Goal: Task Accomplishment & Management: Manage account settings

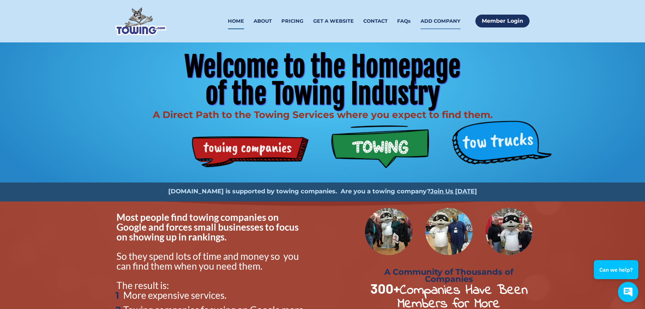
click at [440, 29] on link "ADD COMPANY" at bounding box center [441, 21] width 40 height 16
click at [500, 27] on link "Member Login" at bounding box center [503, 21] width 54 height 13
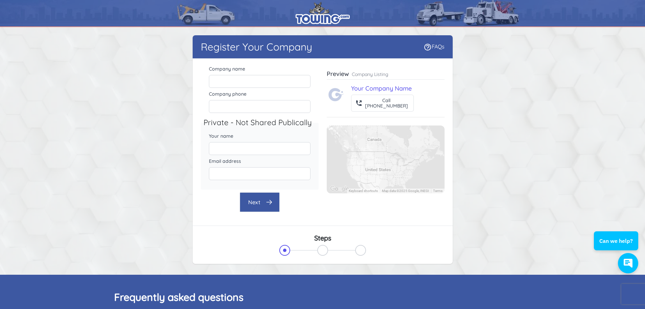
click at [306, 17] on img at bounding box center [323, 13] width 54 height 22
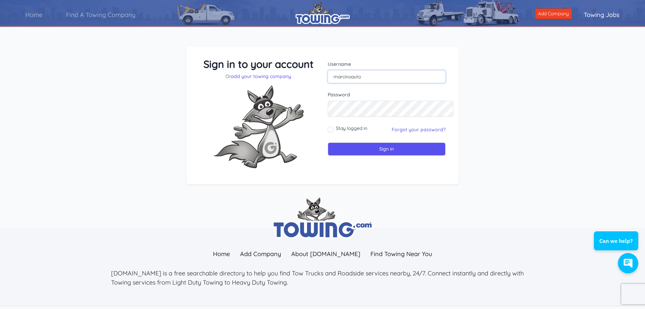
click at [374, 83] on input "marcinoauto" at bounding box center [387, 76] width 118 height 13
type input "m"
type input "protowking2@yahoo.com"
click at [329, 132] on input "Stay logged in" at bounding box center [330, 129] width 5 height 5
checkbox input "true"
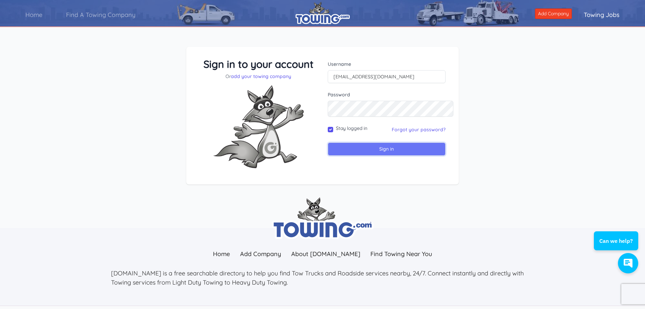
click at [390, 156] on input "Sign in" at bounding box center [387, 148] width 118 height 13
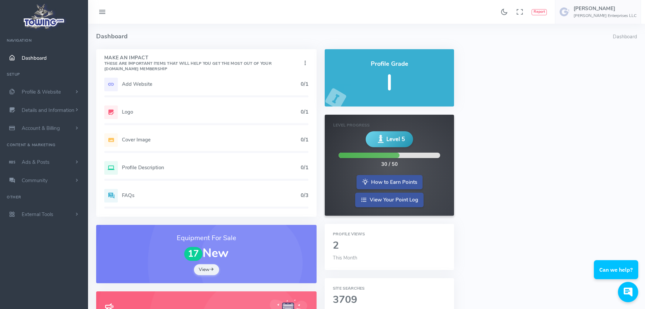
click at [193, 115] on h5 "Logo" at bounding box center [211, 111] width 179 height 5
click at [274, 147] on div "Cover Image 0/1" at bounding box center [206, 140] width 204 height 14
click at [301, 87] on h5 "0/1" at bounding box center [305, 83] width 8 height 5
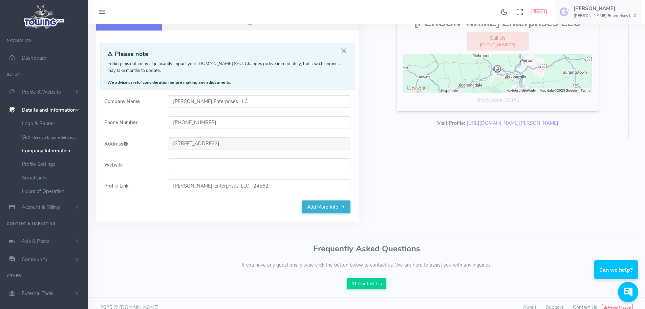
scroll to position [68, 0]
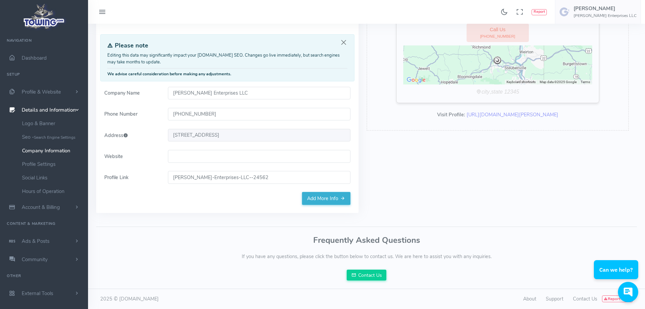
click at [279, 163] on input "Website" at bounding box center [259, 156] width 183 height 13
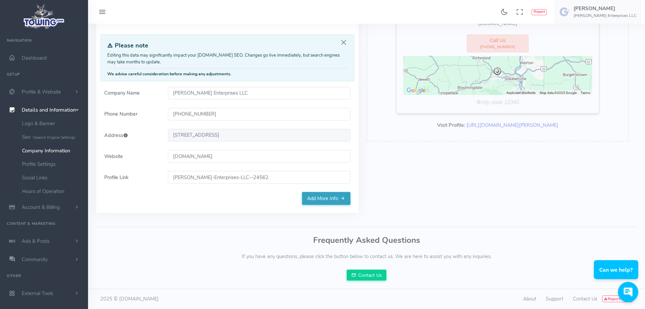
type input "marcinoenterprises.com"
click at [307, 205] on link "Add More Info" at bounding box center [326, 198] width 48 height 13
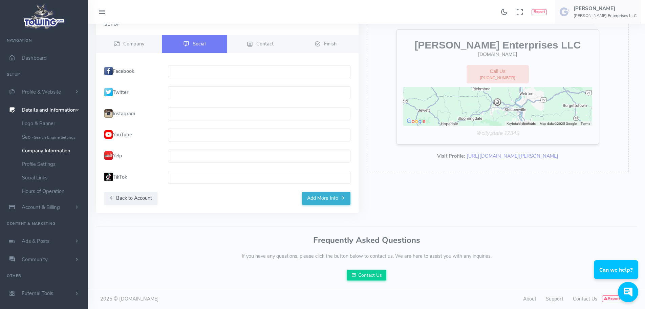
scroll to position [0, 0]
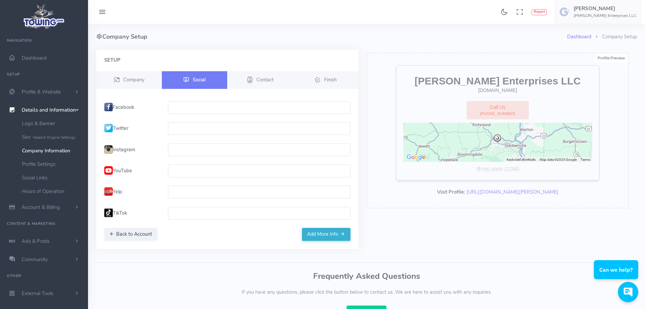
click at [212, 114] on input "text" at bounding box center [259, 107] width 183 height 13
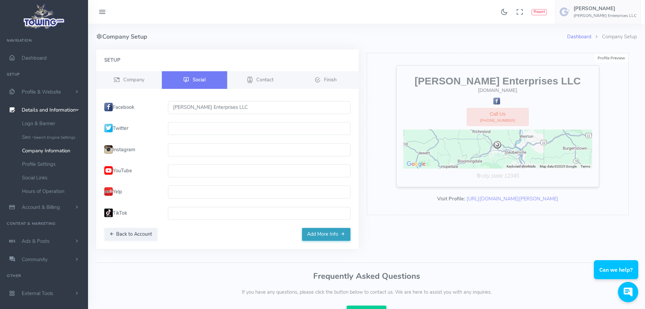
click at [304, 241] on button "Add More Info" at bounding box center [326, 234] width 48 height 13
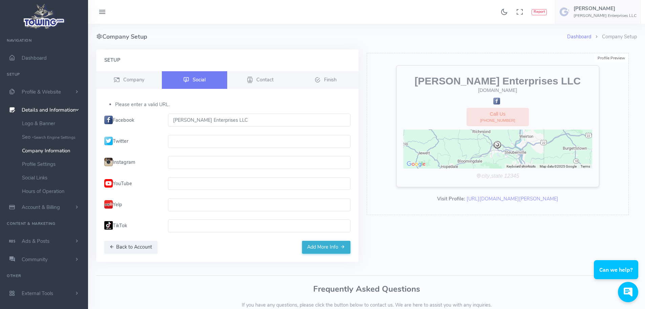
click at [251, 126] on input "[PERSON_NAME] Enterprises LLC" at bounding box center [259, 120] width 183 height 13
type input "M"
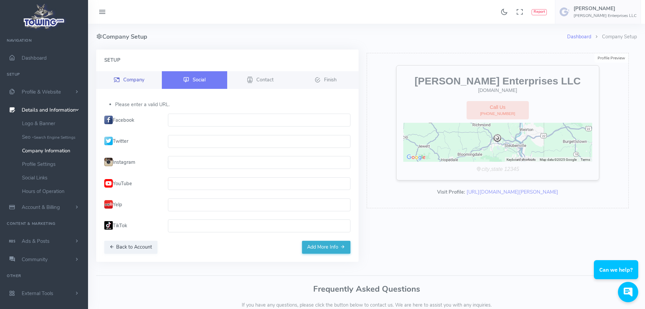
click at [144, 83] on span "Company" at bounding box center [133, 79] width 21 height 7
click at [142, 83] on span "Company" at bounding box center [133, 79] width 21 height 7
click at [270, 83] on span "Contact" at bounding box center [265, 79] width 17 height 7
click at [315, 253] on button "Add More Info" at bounding box center [326, 247] width 48 height 13
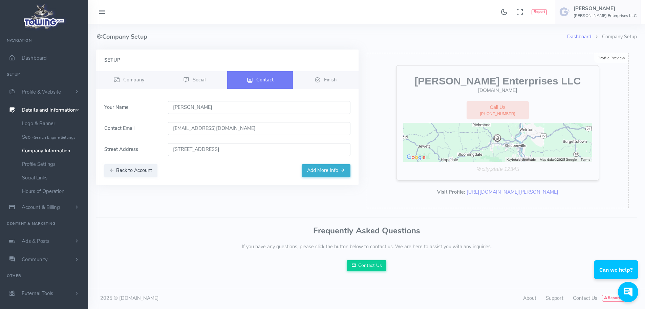
click at [254, 135] on input "protowking2@yahoo.com" at bounding box center [259, 128] width 183 height 13
type input "p"
type input "T"
type input "t"
type input "marcinoenterprisesllc@yahoo.com"
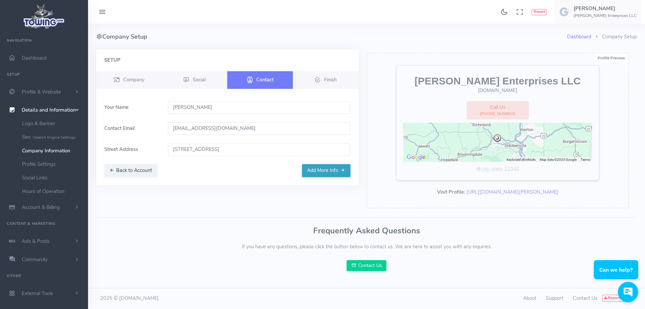
click at [320, 177] on button "Add More Info" at bounding box center [326, 170] width 48 height 13
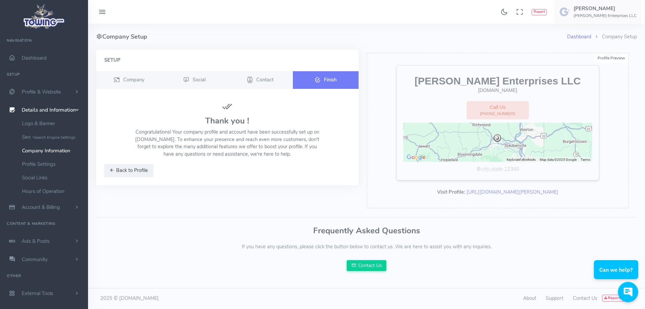
click at [325, 83] on span "Finish" at bounding box center [330, 79] width 13 height 7
click at [140, 83] on span "Company" at bounding box center [133, 79] width 21 height 7
click at [150, 177] on button "Back to Profile" at bounding box center [128, 170] width 49 height 13
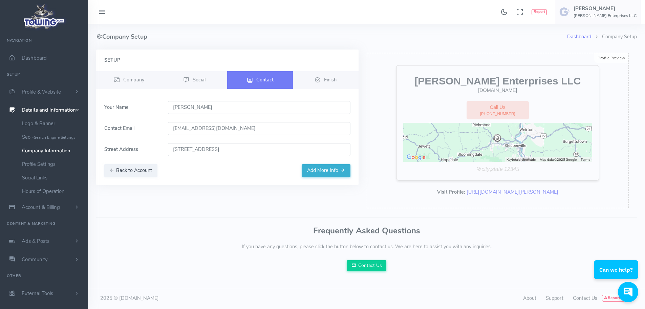
click at [150, 185] on div "Setup Company Social Contact Finish" at bounding box center [227, 117] width 263 height 136
click at [311, 177] on button "Add More Info" at bounding box center [326, 170] width 48 height 13
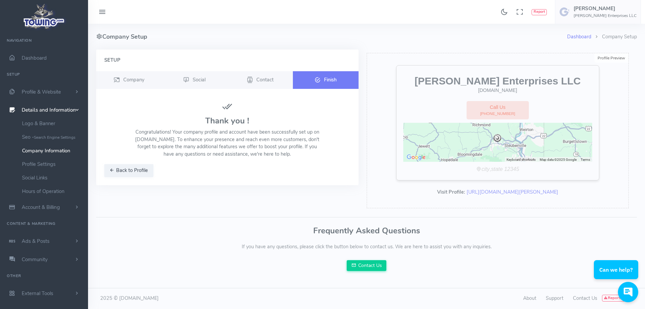
click at [338, 82] on link "Finish" at bounding box center [326, 80] width 66 height 18
click at [568, 35] on link "Dashboard" at bounding box center [580, 36] width 24 height 7
click at [40, 60] on span "Dashboard" at bounding box center [34, 58] width 25 height 7
click at [54, 130] on link "Logo & Banner" at bounding box center [52, 124] width 71 height 14
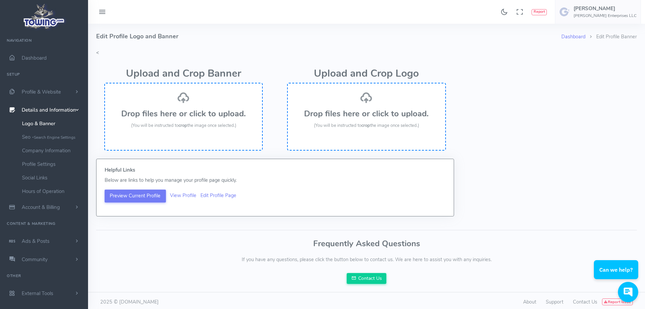
click at [361, 118] on h3 "Drop files here or click to upload." at bounding box center [367, 113] width 144 height 9
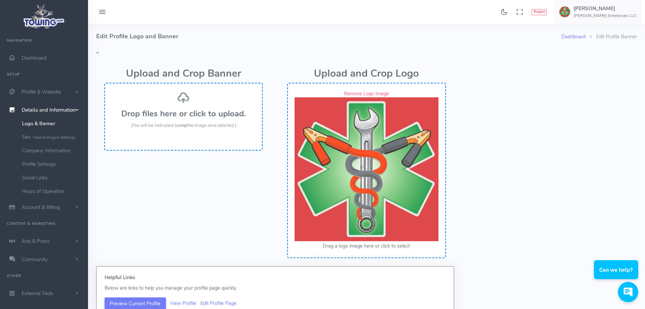
click at [178, 118] on h3 "Drop files here or click to upload." at bounding box center [184, 113] width 144 height 9
click at [215, 129] on div "Drop files here or click to upload. (You will be instructed to crop the image o…" at bounding box center [184, 110] width 144 height 38
click at [203, 118] on h3 "Drop files here or click to upload." at bounding box center [184, 113] width 144 height 9
click at [197, 118] on h3 "Drop files here or click to upload." at bounding box center [184, 113] width 144 height 9
click at [234, 128] on span "(You will be instructed to crop the image once selected.)" at bounding box center [183, 125] width 105 height 6
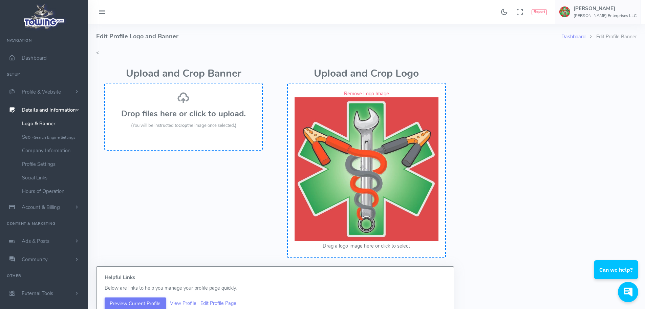
click at [178, 118] on h3 "Drop files here or click to upload." at bounding box center [184, 113] width 144 height 9
click at [177, 118] on h3 "Drop files here or click to upload." at bounding box center [184, 113] width 144 height 9
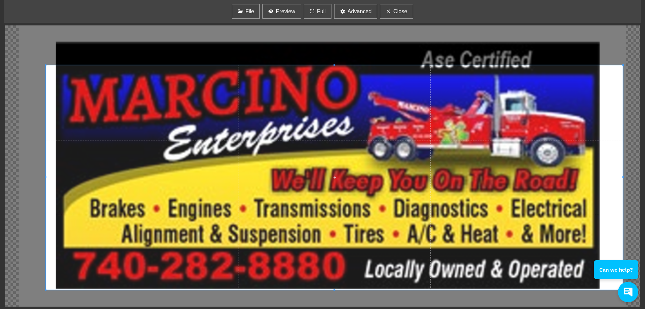
click at [314, 145] on span at bounding box center [335, 177] width 578 height 225
click at [246, 14] on span "File" at bounding box center [250, 11] width 9 height 8
click at [232, 12] on button "File" at bounding box center [246, 11] width 28 height 15
click at [318, 13] on span "Full" at bounding box center [321, 11] width 9 height 8
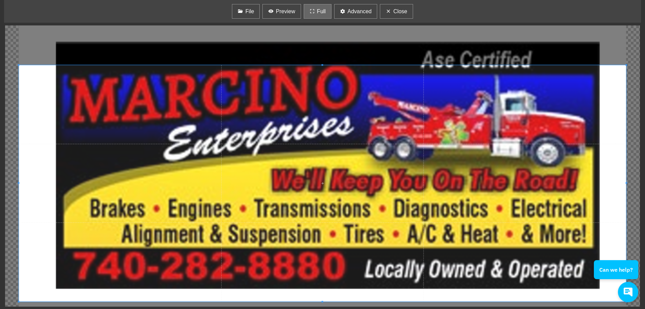
click at [318, 13] on span "Full" at bounding box center [321, 11] width 9 height 8
click at [413, 19] on button "Close" at bounding box center [396, 11] width 33 height 15
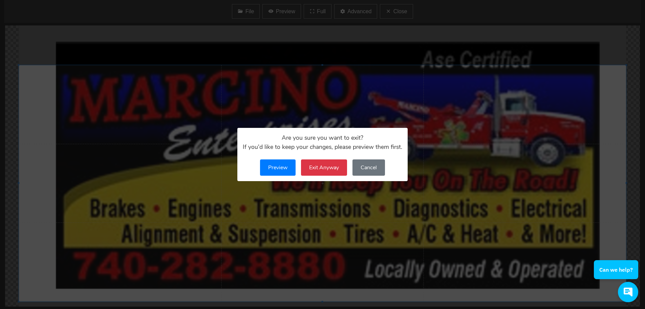
click at [373, 169] on button "Cancel" at bounding box center [369, 167] width 33 height 16
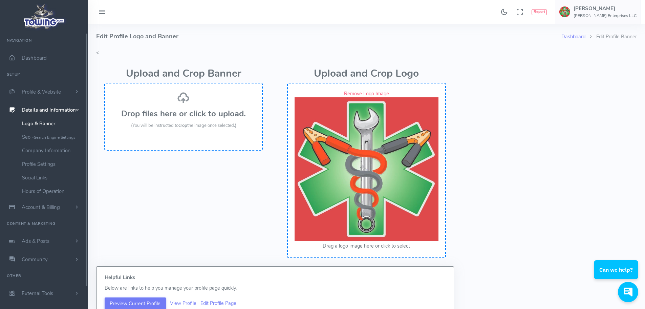
click at [181, 118] on h3 "Drop files here or click to upload." at bounding box center [184, 113] width 144 height 9
click at [172, 118] on h3 "Drop files here or click to upload." at bounding box center [184, 113] width 144 height 9
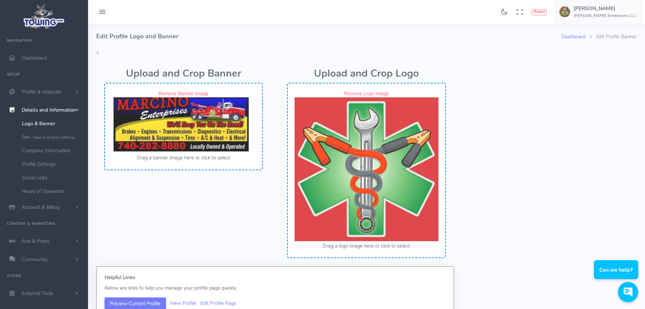
scroll to position [152, 0]
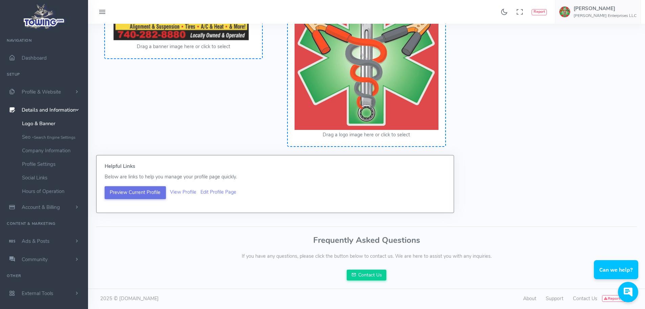
click at [142, 186] on button "Preview Current Profile" at bounding box center [135, 192] width 61 height 13
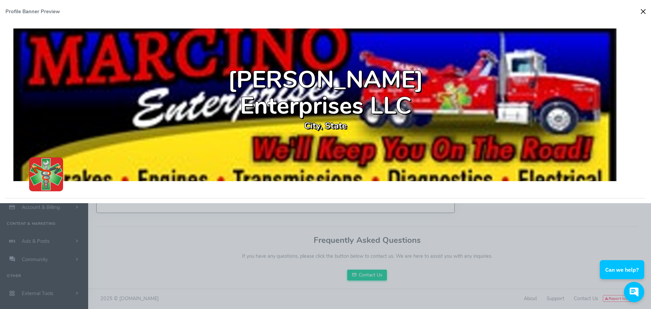
click at [639, 14] on button "Close" at bounding box center [643, 11] width 10 height 10
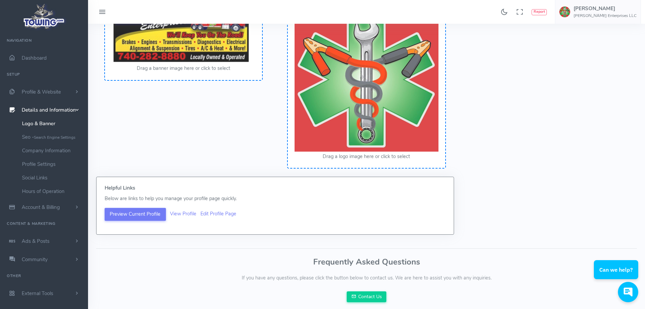
scroll to position [17, 0]
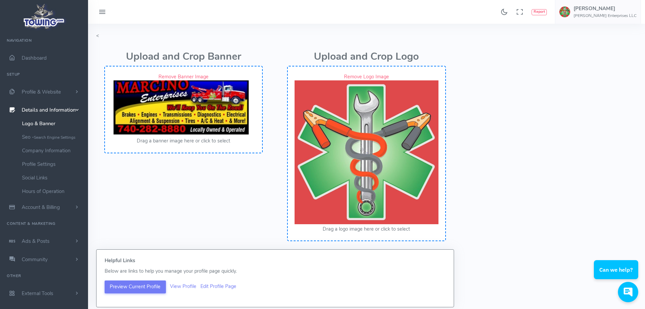
click at [192, 123] on img at bounding box center [184, 108] width 144 height 56
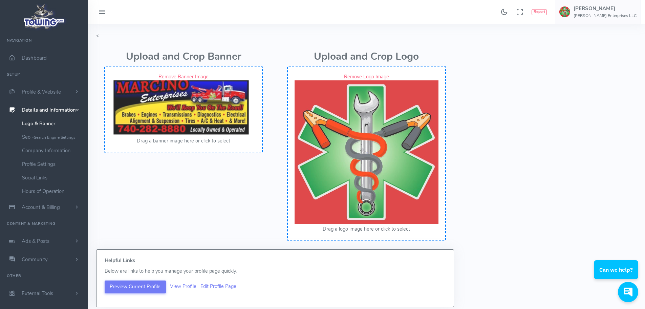
click at [191, 145] on button "Drag a banner image here or click to select" at bounding box center [184, 140] width 94 height 7
click at [35, 61] on span "Dashboard" at bounding box center [34, 58] width 25 height 7
click at [36, 60] on span "Dashboard" at bounding box center [34, 58] width 25 height 7
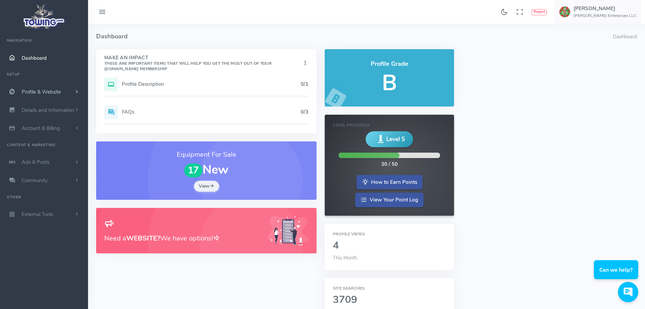
click at [51, 95] on span "Profile & Website" at bounding box center [41, 91] width 39 height 7
click at [188, 87] on h5 "Profile Description" at bounding box center [211, 83] width 179 height 5
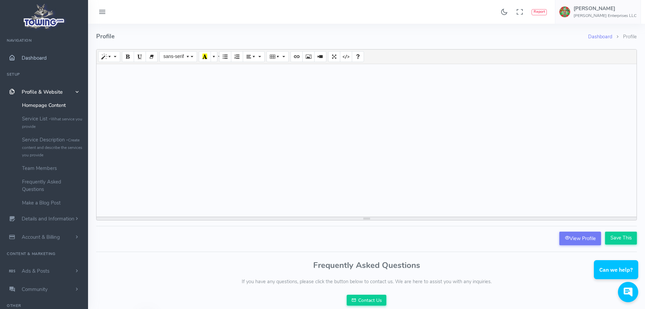
click at [32, 59] on span "Dashboard" at bounding box center [34, 58] width 25 height 7
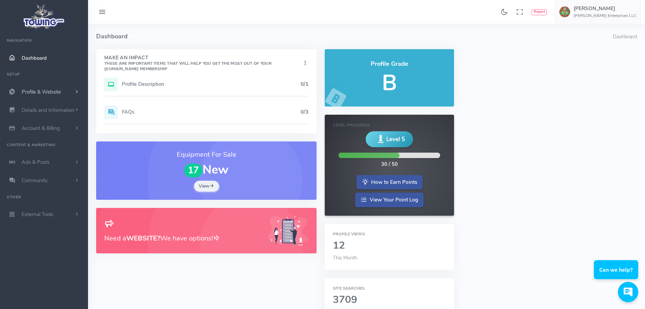
click at [35, 95] on span "Profile & Website" at bounding box center [41, 91] width 39 height 7
click at [40, 112] on link "Homepage Content" at bounding box center [52, 105] width 71 height 14
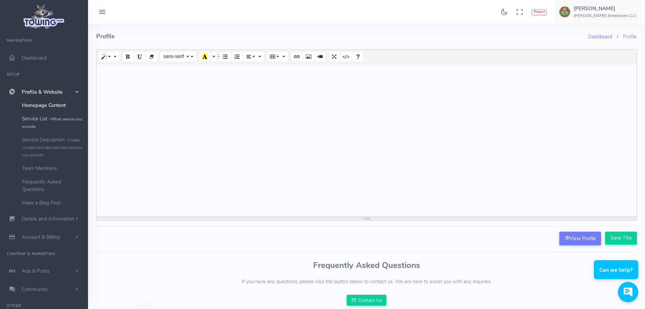
click at [40, 129] on link "Service List - What service you provide" at bounding box center [52, 122] width 71 height 21
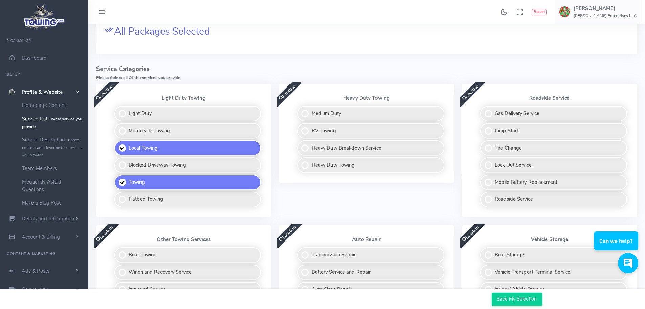
scroll to position [136, 0]
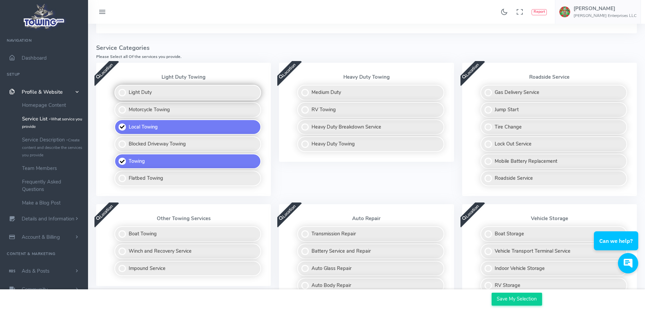
click at [145, 100] on label "Light Duty" at bounding box center [188, 93] width 147 height 16
click at [117, 89] on input "Light Duty" at bounding box center [115, 87] width 4 height 4
checkbox input "true"
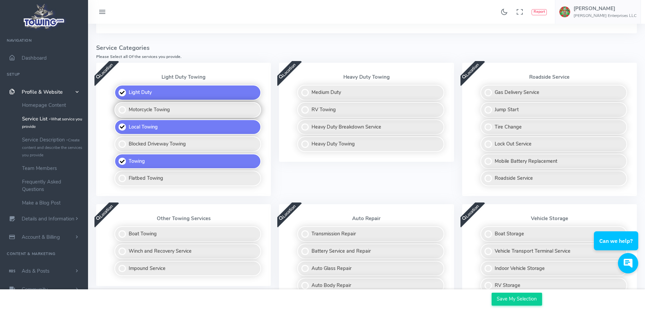
click at [149, 118] on label "Motorcycle Towing" at bounding box center [188, 110] width 147 height 16
click at [117, 106] on input "Motorcycle Towing" at bounding box center [115, 104] width 4 height 4
checkbox input "true"
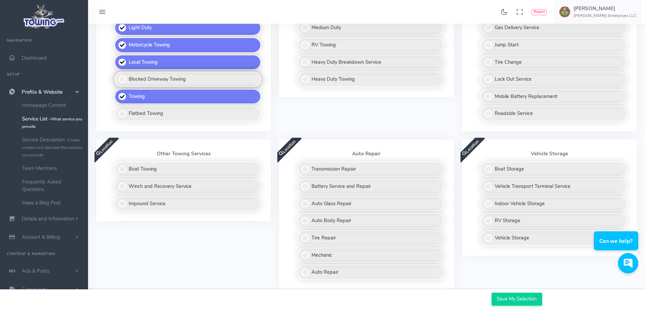
scroll to position [203, 0]
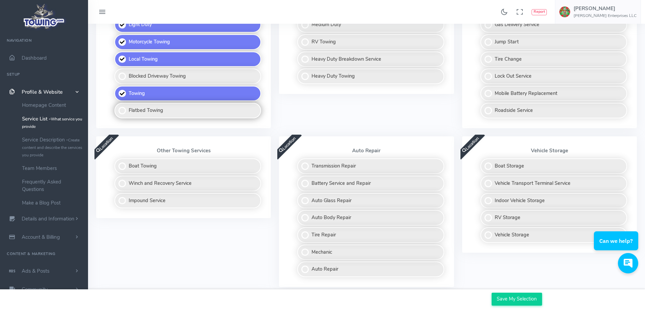
click at [163, 118] on label "Flatbed Towing" at bounding box center [188, 111] width 147 height 16
click at [117, 107] on input "Flatbed Towing" at bounding box center [115, 105] width 4 height 4
checkbox input "true"
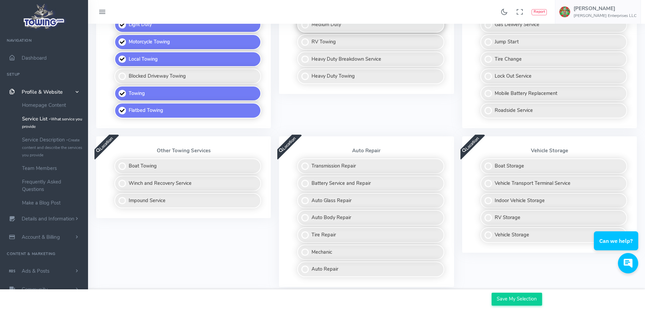
click at [333, 33] on label "Medium Duty" at bounding box center [371, 25] width 147 height 16
click at [300, 21] on input "Medium Duty" at bounding box center [298, 19] width 4 height 4
checkbox input "true"
click at [337, 67] on label "Heavy Duty Breakdown Service" at bounding box center [371, 60] width 147 height 16
click at [300, 56] on input "Heavy Duty Breakdown Service" at bounding box center [298, 54] width 4 height 4
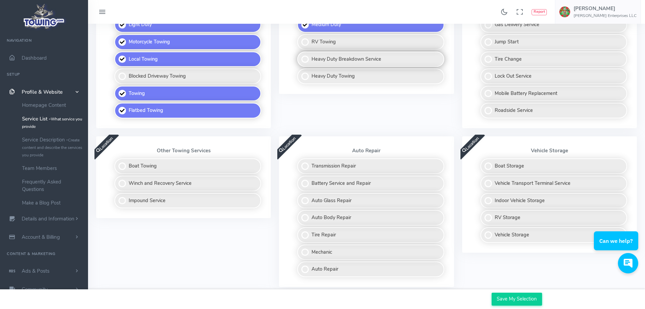
checkbox input "true"
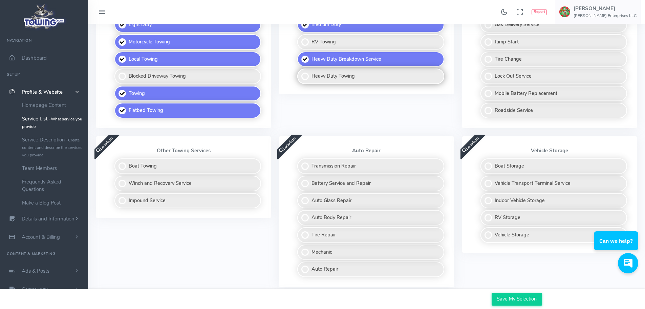
click at [338, 84] on label "Heavy Duty Towing" at bounding box center [371, 76] width 147 height 16
click at [300, 73] on input "Heavy Duty Towing" at bounding box center [298, 70] width 4 height 4
checkbox input "true"
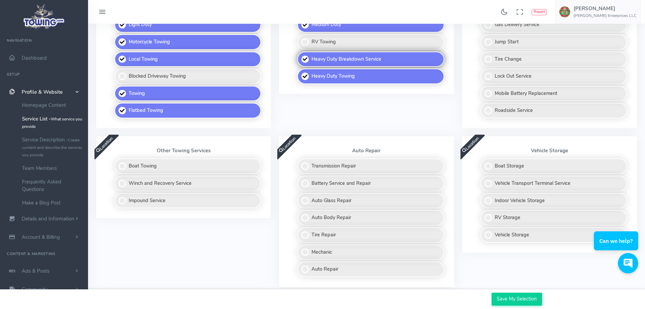
click at [343, 67] on label "Heavy Duty Breakdown Service" at bounding box center [371, 60] width 147 height 16
click at [300, 56] on input "Heavy Duty Breakdown Service" at bounding box center [298, 54] width 4 height 4
checkbox input "false"
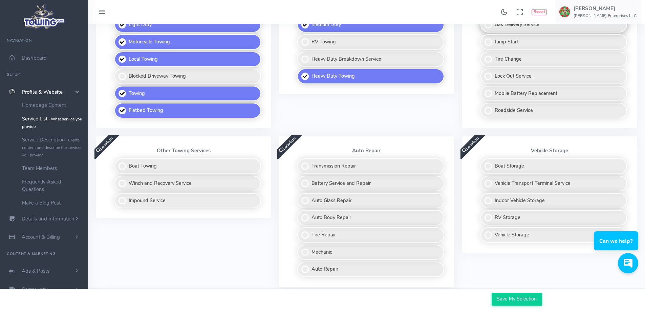
click at [522, 33] on label "Gas Delivery Service" at bounding box center [554, 25] width 147 height 16
click at [484, 21] on input "Gas Delivery Service" at bounding box center [481, 19] width 4 height 4
checkbox input "true"
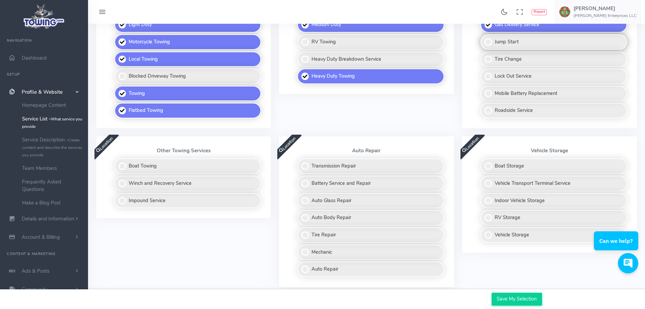
click at [518, 50] on label "Jump Start" at bounding box center [554, 42] width 147 height 16
click at [484, 39] on input "Jump Start" at bounding box center [481, 36] width 4 height 4
checkbox input "true"
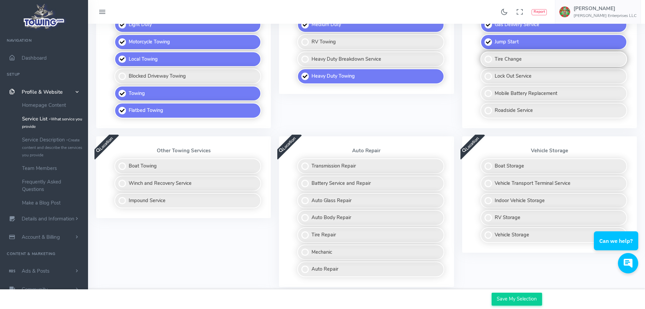
click at [515, 67] on label "Tire Change" at bounding box center [554, 60] width 147 height 16
click at [484, 56] on input "Tire Change" at bounding box center [481, 54] width 4 height 4
checkbox input "true"
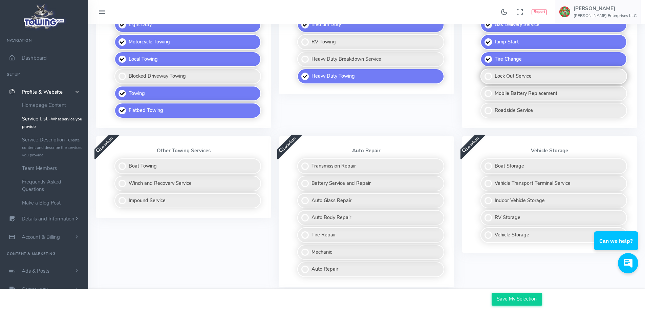
click at [514, 84] on label "Lock Out Service" at bounding box center [554, 76] width 147 height 16
click at [484, 73] on input "Lock Out Service" at bounding box center [481, 70] width 4 height 4
checkbox input "true"
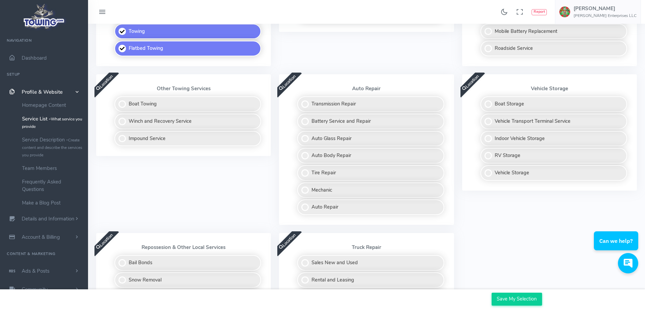
scroll to position [271, 0]
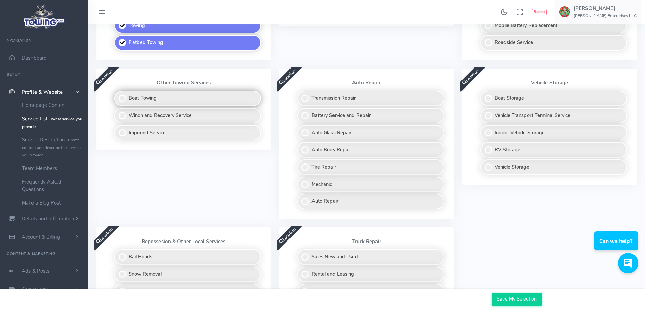
click at [152, 106] on label "Boat Towing" at bounding box center [188, 98] width 147 height 16
click at [117, 95] on input "Boat Towing" at bounding box center [115, 92] width 4 height 4
checkbox input "true"
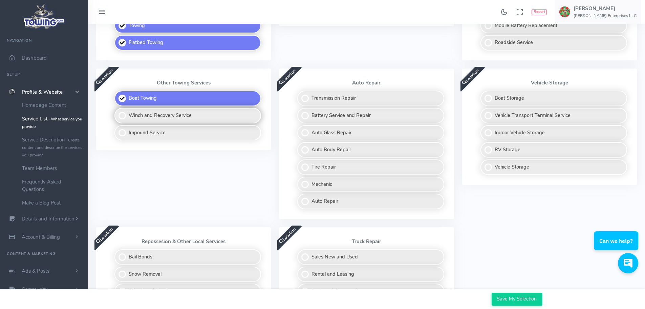
click at [155, 123] on label "Winch and Recovery Service" at bounding box center [188, 116] width 147 height 16
click at [117, 112] on input "Winch and Recovery Service" at bounding box center [115, 110] width 4 height 4
checkbox input "true"
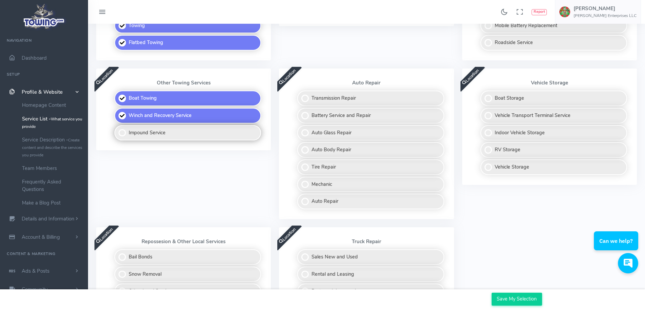
click at [152, 141] on label "Impound Service" at bounding box center [188, 133] width 147 height 16
click at [117, 129] on input "Impound Service" at bounding box center [115, 127] width 4 height 4
checkbox input "true"
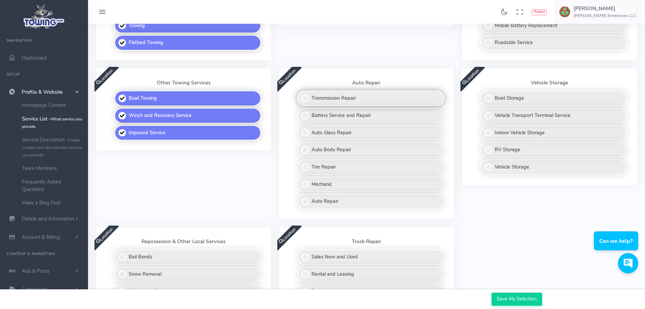
click at [382, 106] on label "Transmission Repair" at bounding box center [371, 98] width 147 height 16
click at [300, 95] on input "Transmission Repair" at bounding box center [298, 92] width 4 height 4
checkbox input "true"
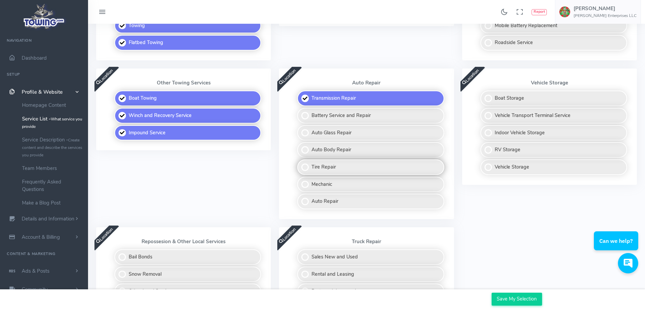
click at [350, 175] on label "Tire Repair" at bounding box center [371, 167] width 147 height 16
click at [300, 164] on input "Tire Repair" at bounding box center [298, 161] width 4 height 4
checkbox input "true"
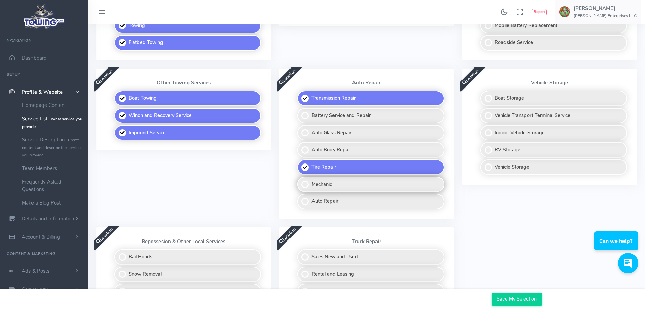
click at [345, 192] on label "Mechanic" at bounding box center [371, 185] width 147 height 16
click at [300, 181] on input "Mechanic" at bounding box center [298, 179] width 4 height 4
checkbox input "true"
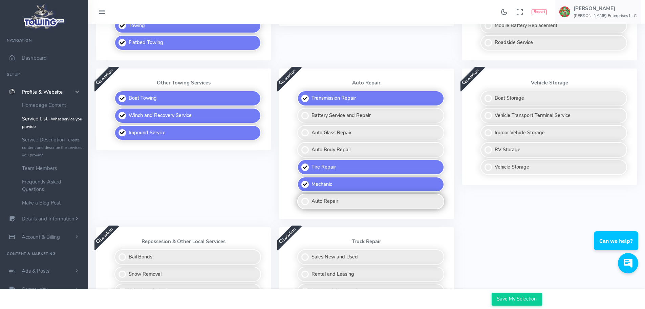
click at [346, 209] on label "Auto Repair" at bounding box center [371, 201] width 147 height 16
click at [300, 198] on input "Auto Repair" at bounding box center [298, 195] width 4 height 4
checkbox input "true"
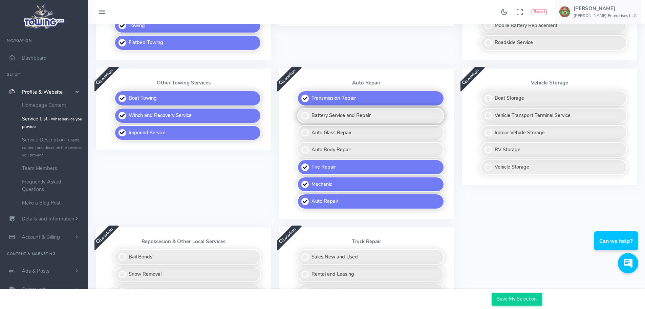
click at [410, 123] on label "Battery Service and Repair" at bounding box center [371, 116] width 147 height 16
click at [300, 112] on input "Battery Service and Repair" at bounding box center [298, 110] width 4 height 4
checkbox input "true"
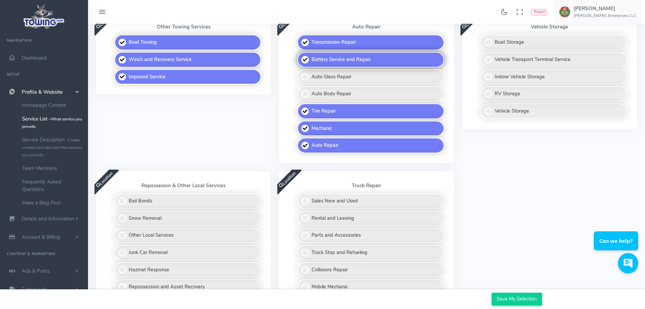
scroll to position [339, 0]
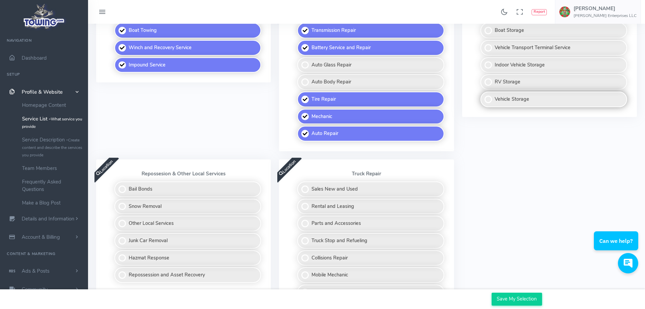
click at [526, 107] on label "Vehicle Storage" at bounding box center [554, 99] width 147 height 16
click at [484, 96] on input "Vehicle Storage" at bounding box center [481, 93] width 4 height 4
checkbox input "true"
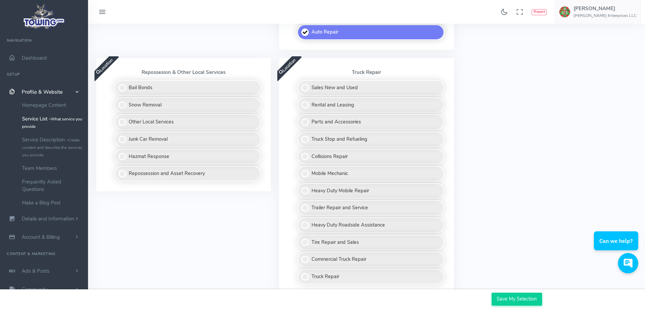
scroll to position [440, 0]
click at [189, 147] on label "Junk Car Removal" at bounding box center [188, 139] width 147 height 16
click at [117, 136] on input "Junk Car Removal" at bounding box center [115, 133] width 4 height 4
checkbox input "true"
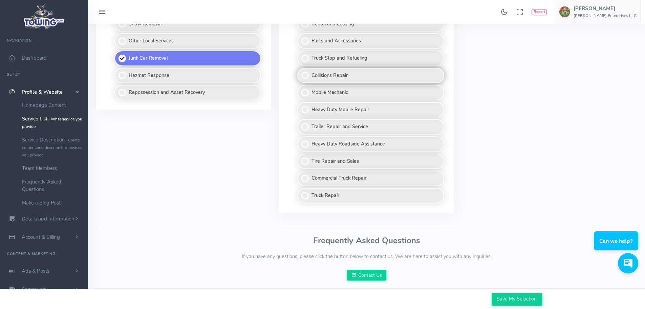
scroll to position [610, 0]
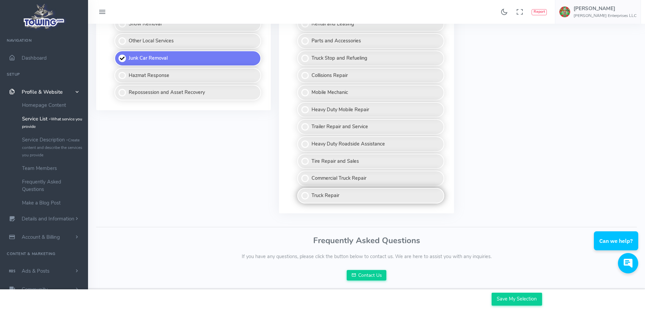
click at [406, 203] on label "Truck Repair" at bounding box center [371, 196] width 147 height 16
click at [300, 192] on input "Truck Repair" at bounding box center [298, 190] width 4 height 4
checkbox input "true"
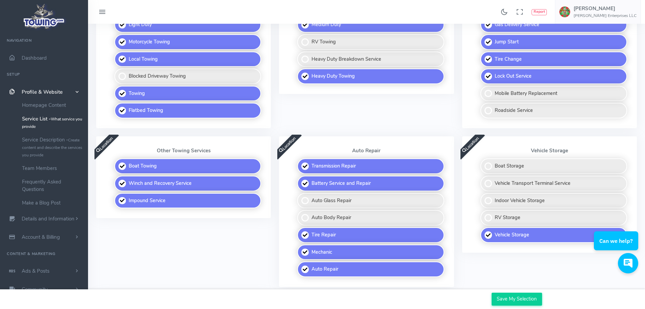
scroll to position [169, 0]
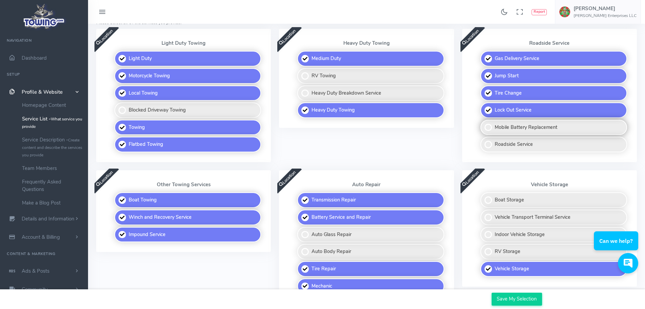
click at [536, 135] on label "Mobile Battery Replacement" at bounding box center [554, 128] width 147 height 16
click at [484, 124] on input "Mobile Battery Replacement" at bounding box center [481, 122] width 4 height 4
checkbox input "true"
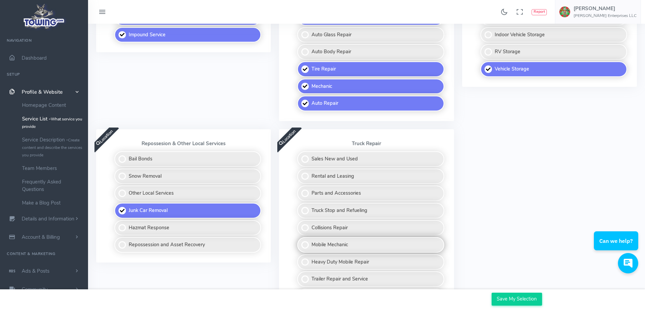
scroll to position [440, 0]
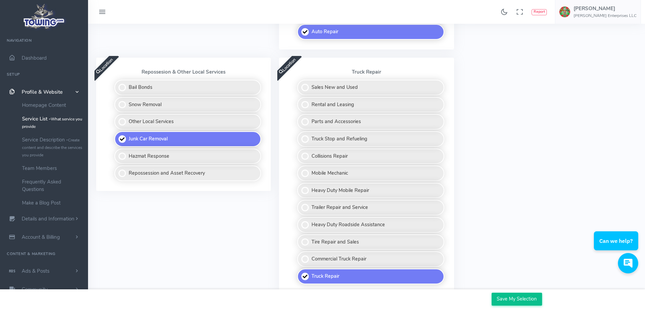
click at [513, 294] on input "Save My Selection" at bounding box center [517, 298] width 50 height 13
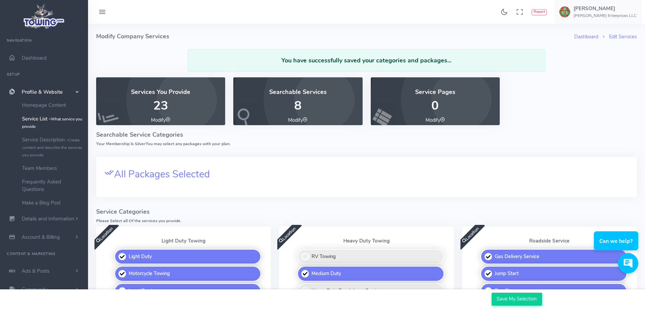
click at [315, 112] on p "8" at bounding box center [298, 106] width 113 height 14
click at [320, 112] on p "8" at bounding box center [298, 106] width 113 height 14
click at [416, 112] on p "0" at bounding box center [435, 106] width 113 height 14
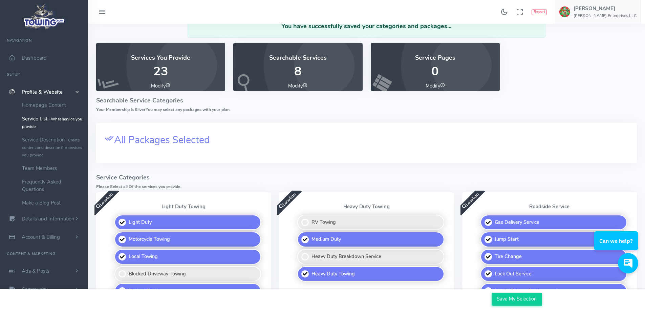
scroll to position [34, 0]
click at [210, 147] on span "All Packages Selected" at bounding box center [162, 140] width 96 height 13
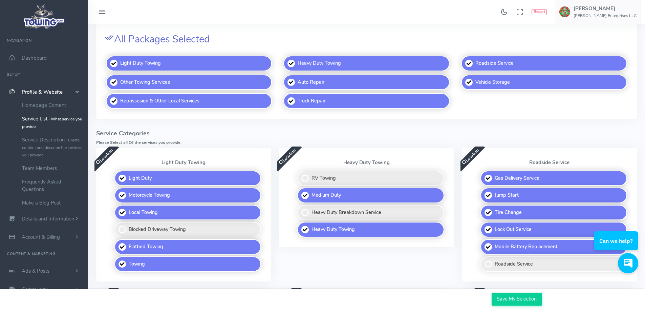
scroll to position [136, 0]
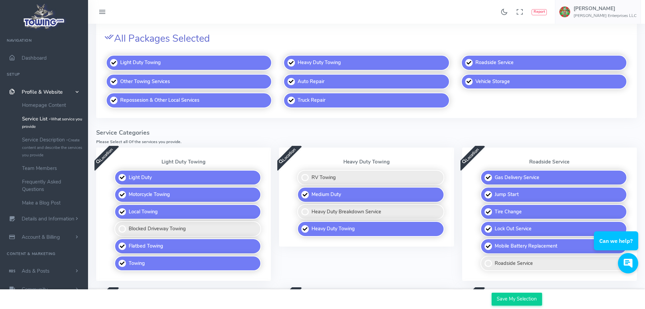
click at [196, 45] on span "All Packages Selected" at bounding box center [162, 38] width 96 height 13
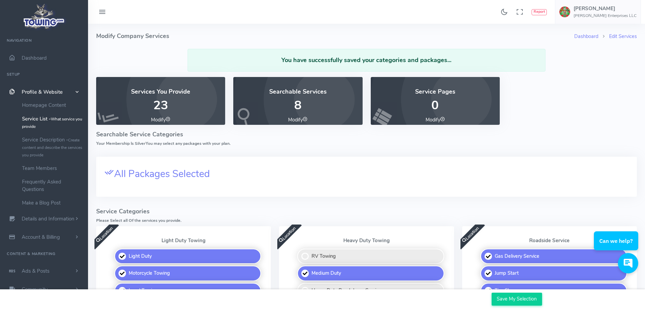
scroll to position [0, 0]
click at [67, 153] on link "Service Description - Create content and describe the services you provide" at bounding box center [52, 147] width 71 height 28
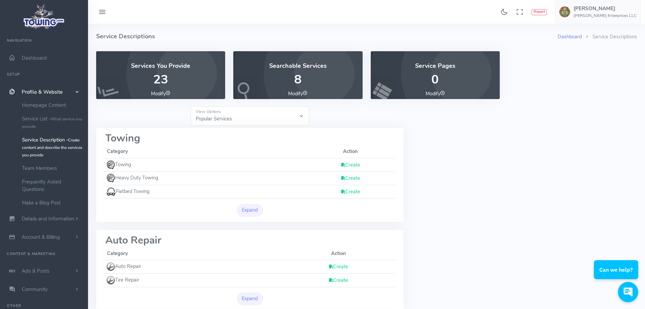
click at [302, 126] on select "Popular Services All Provided Services" at bounding box center [250, 116] width 119 height 20
click at [351, 168] on link "Create" at bounding box center [351, 164] width 20 height 7
click at [350, 168] on link "Create" at bounding box center [351, 164] width 20 height 7
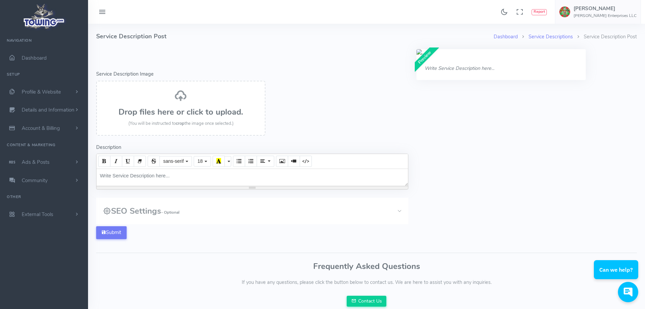
click at [179, 116] on h3 "Drop files here or click to upload." at bounding box center [181, 111] width 155 height 9
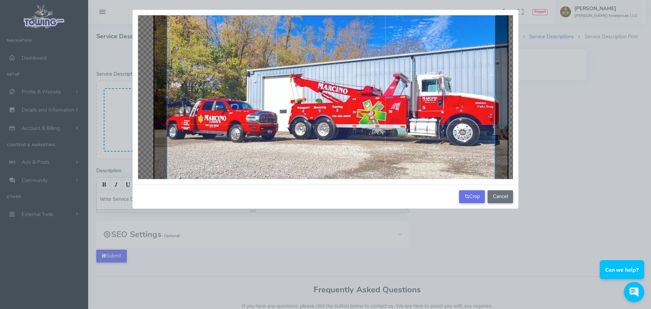
click at [464, 203] on button "Crop" at bounding box center [472, 196] width 26 height 13
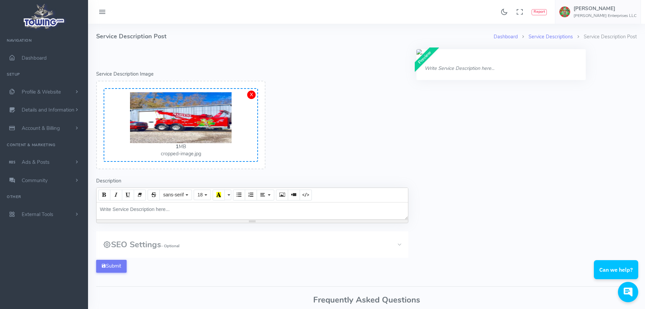
click at [204, 137] on img at bounding box center [181, 117] width 102 height 51
click at [479, 57] on img at bounding box center [501, 52] width 169 height 7
click at [475, 71] on icon "Write Service Description here..." at bounding box center [460, 68] width 70 height 7
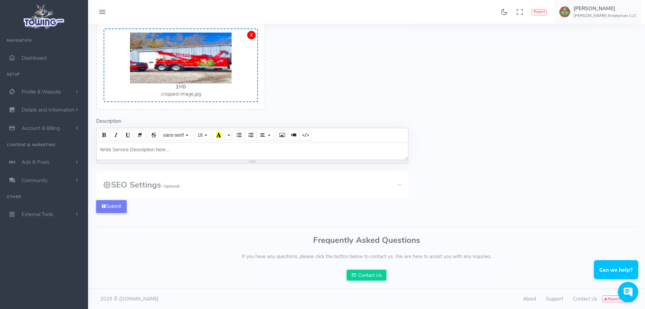
click at [515, 13] on p "Write Service Description here..." at bounding box center [501, 8] width 153 height 7
click at [229, 143] on div "Write Service Description here..." at bounding box center [253, 151] width 312 height 17
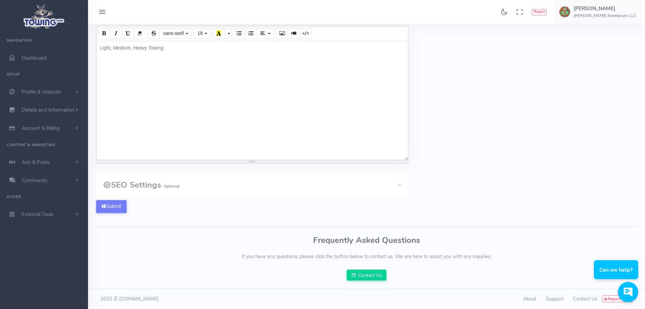
scroll to position [209, 0]
drag, startPoint x: 97, startPoint y: 181, endPoint x: 111, endPoint y: 191, distance: 17.2
click at [97, 181] on form "Error - Service Description Image Drop files here or click to upload. (You will…" at bounding box center [252, 54] width 321 height 333
click at [113, 200] on button "Submit" at bounding box center [111, 206] width 30 height 13
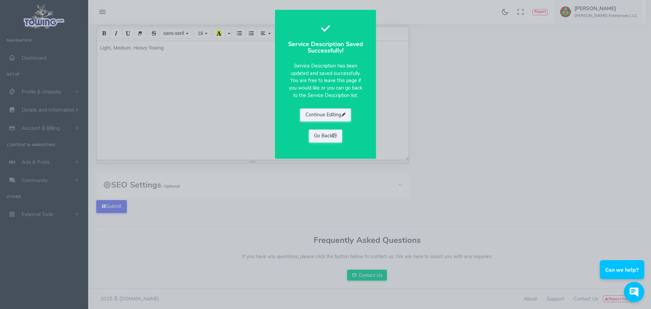
click at [475, 147] on div "Service Description Saved Successfully! Service Description has been updated an…" at bounding box center [325, 154] width 651 height 309
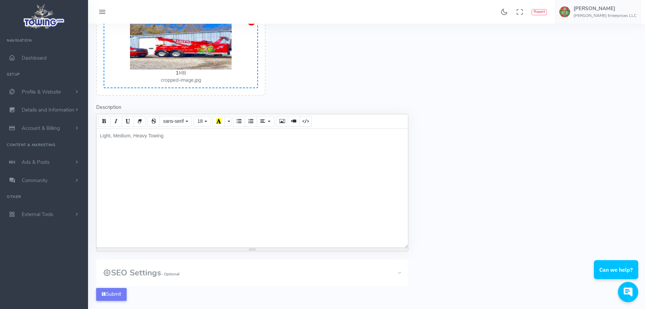
scroll to position [0, 0]
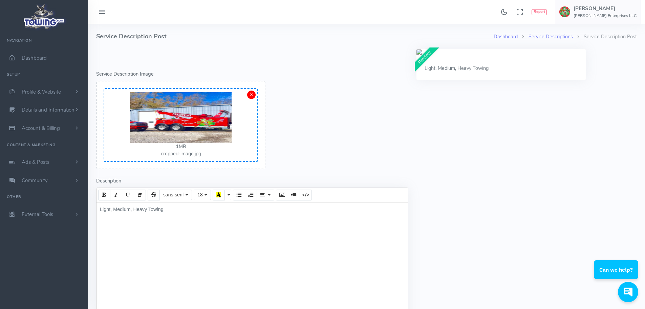
click at [486, 57] on img at bounding box center [501, 52] width 169 height 7
click at [40, 95] on span "Profile & Website" at bounding box center [41, 91] width 39 height 7
click at [42, 112] on link "Homepage Content" at bounding box center [52, 105] width 71 height 14
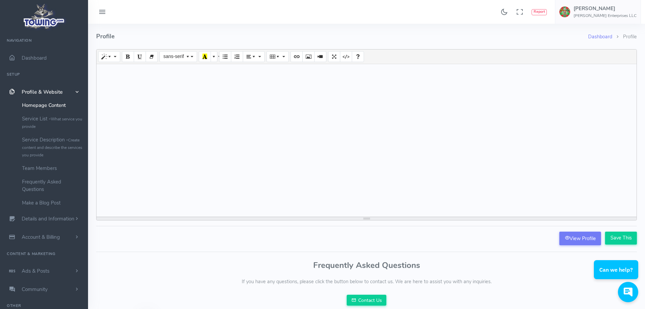
click at [37, 95] on span "Profile & Website" at bounding box center [42, 91] width 41 height 7
click at [34, 165] on span "Ads & Posts" at bounding box center [36, 162] width 28 height 7
click at [56, 95] on span "Profile & Website" at bounding box center [42, 91] width 41 height 7
click at [59, 129] on link "Service List - What service you provide" at bounding box center [52, 122] width 71 height 21
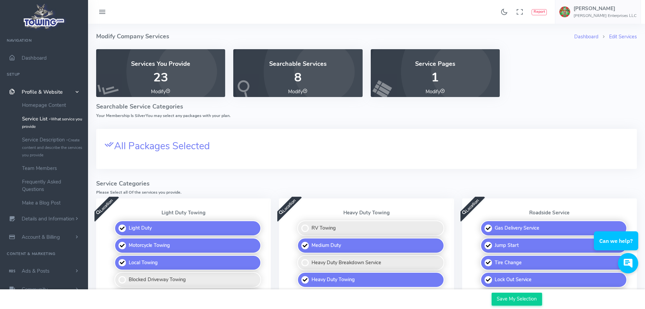
click at [307, 93] on icon at bounding box center [305, 90] width 5 height 5
click at [445, 93] on icon at bounding box center [442, 90] width 5 height 5
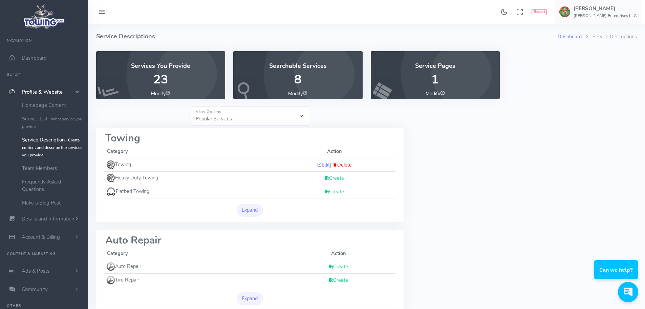
click at [329, 181] on link "Create" at bounding box center [335, 178] width 20 height 7
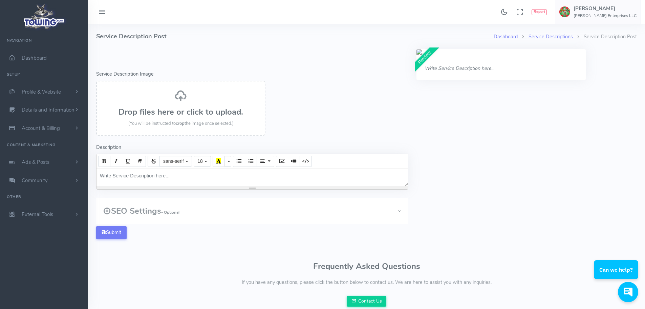
click at [175, 116] on h3 "Drop files here or click to upload." at bounding box center [181, 111] width 155 height 9
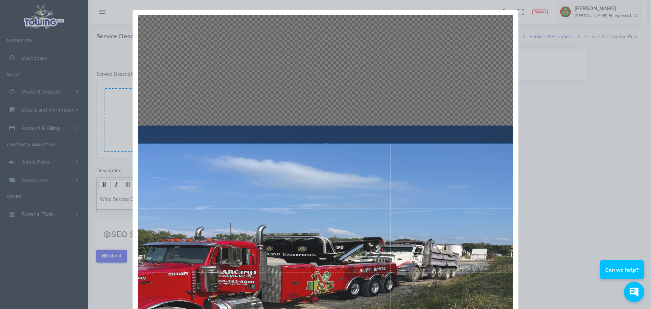
click at [303, 209] on div at bounding box center [326, 240] width 386 height 193
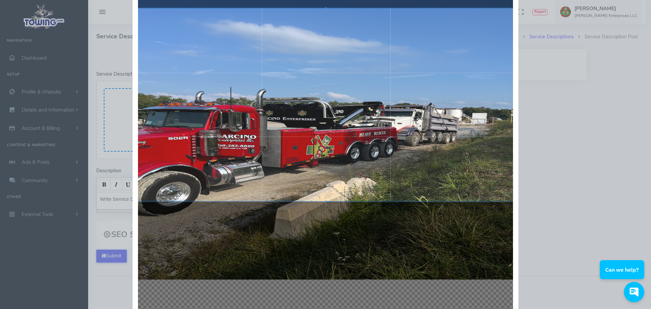
scroll to position [169, 0]
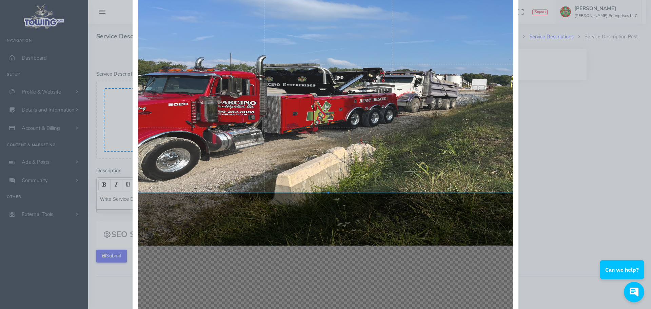
click at [354, 162] on div at bounding box center [329, 96] width 386 height 193
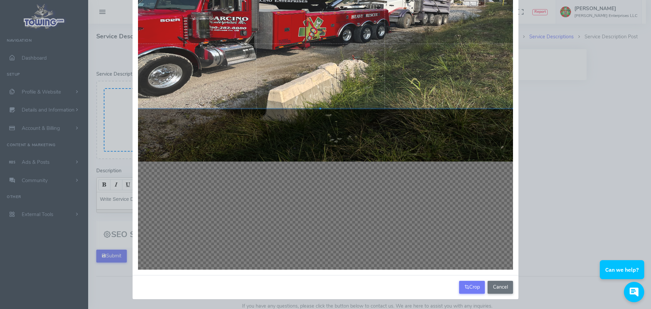
scroll to position [269, 0]
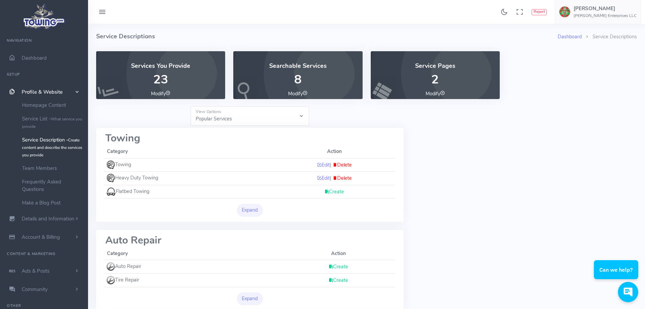
click at [330, 195] on link "Create" at bounding box center [335, 191] width 20 height 7
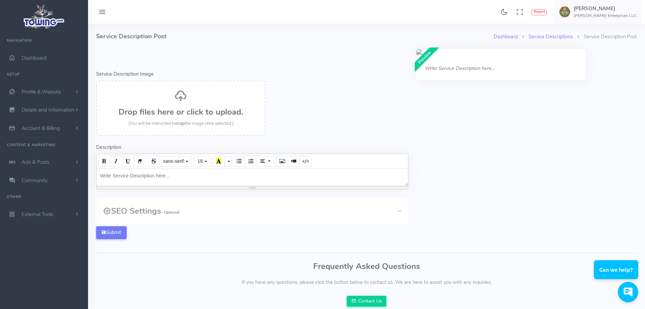
click at [173, 127] on div "Drop files here or click to upload. (You will be instructed to crop the image o…" at bounding box center [181, 108] width 155 height 38
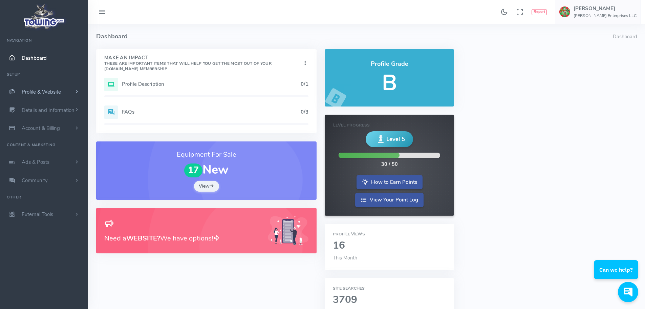
click at [61, 95] on span "Profile & Website" at bounding box center [41, 91] width 39 height 7
click at [65, 110] on link "Homepage Content" at bounding box center [52, 105] width 71 height 14
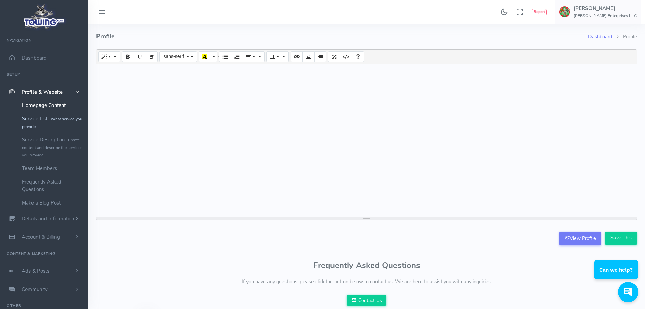
click at [69, 128] on small "What service you provide" at bounding box center [52, 122] width 60 height 13
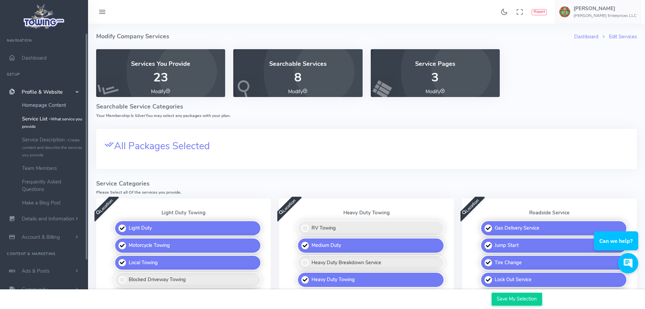
click at [65, 112] on link "Homepage Content" at bounding box center [52, 105] width 71 height 14
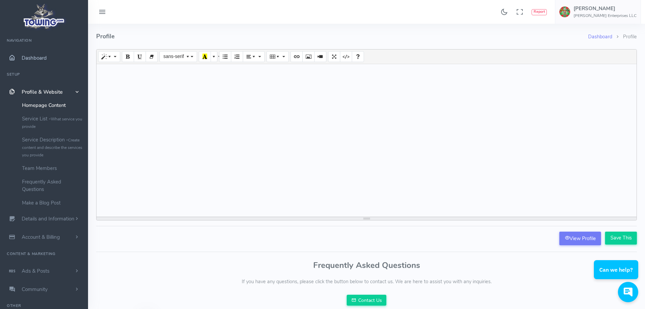
click at [32, 61] on span "Dashboard" at bounding box center [34, 58] width 25 height 7
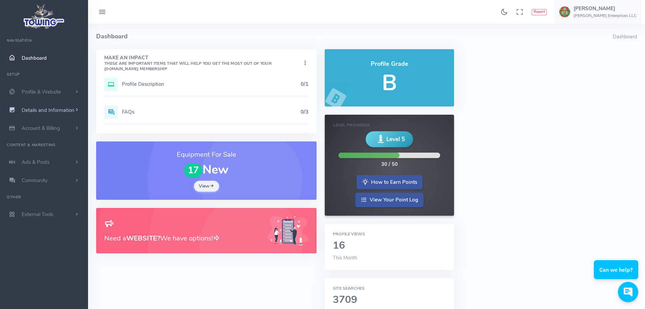
click at [74, 119] on link "Details and Information" at bounding box center [44, 110] width 88 height 18
click at [63, 157] on link "Company Information" at bounding box center [52, 151] width 71 height 14
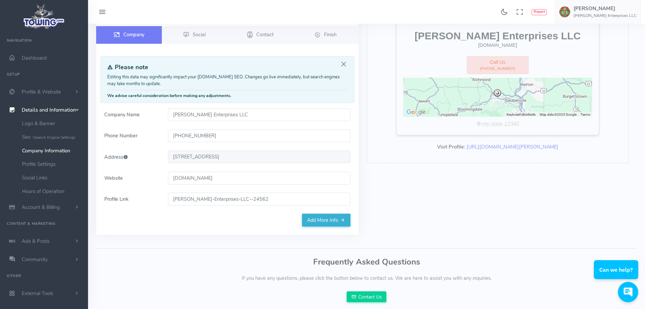
scroll to position [68, 0]
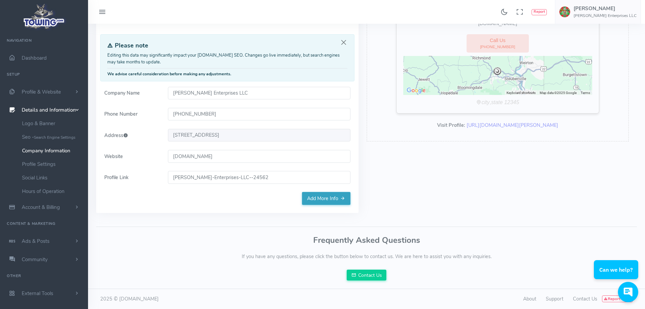
click at [306, 205] on link "Add More Info" at bounding box center [326, 198] width 48 height 13
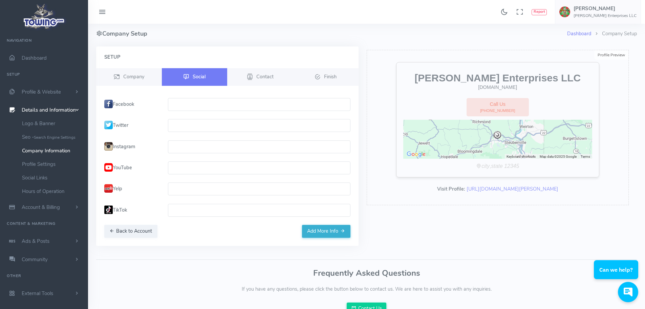
scroll to position [0, 0]
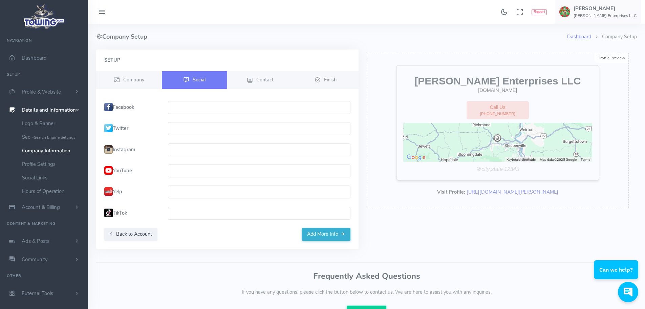
click at [195, 114] on input "text" at bounding box center [259, 107] width 183 height 13
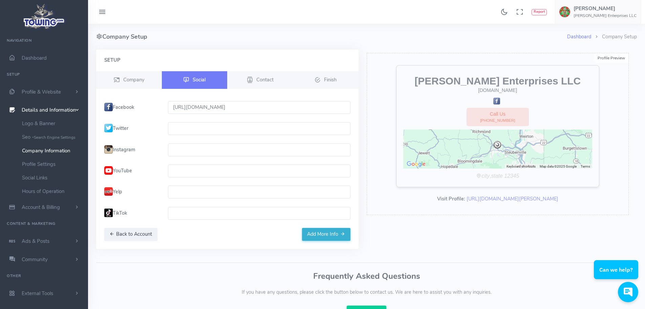
type input "https://facebook.com/Marcinoenterprises"
click at [325, 135] on input "text" at bounding box center [259, 128] width 183 height 13
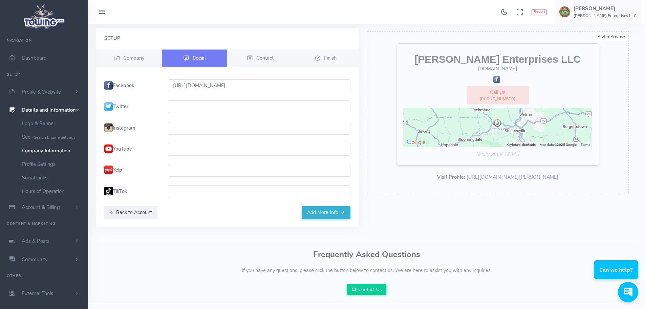
scroll to position [34, 0]
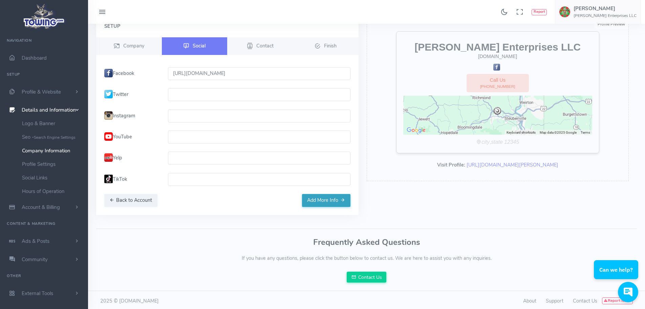
click at [323, 207] on button "Add More Info" at bounding box center [326, 200] width 48 height 13
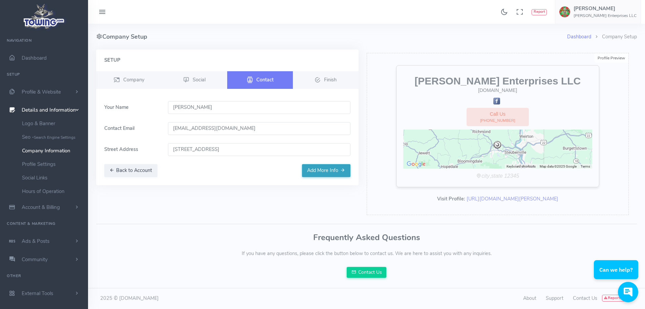
click at [304, 171] on button "Add More Info" at bounding box center [326, 170] width 48 height 13
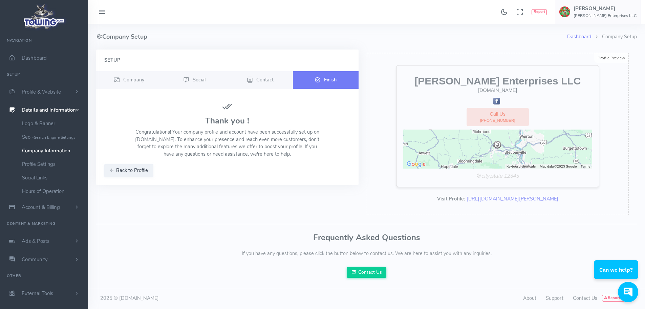
scroll to position [0, 0]
click at [43, 61] on span "Dashboard" at bounding box center [34, 58] width 25 height 7
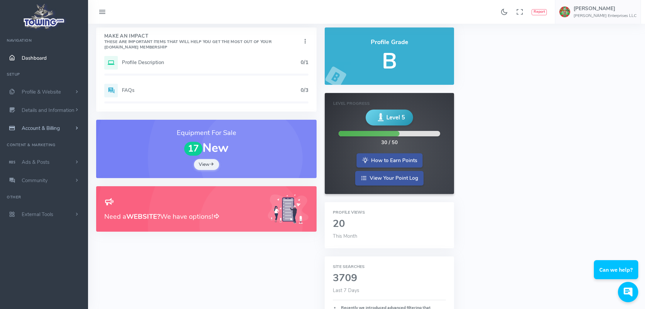
scroll to position [34, 0]
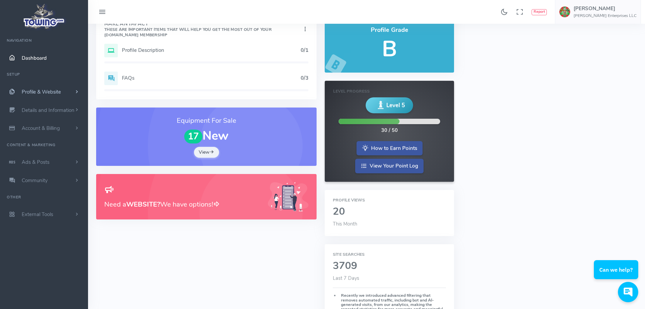
click at [61, 95] on span "Profile & Website" at bounding box center [41, 91] width 39 height 7
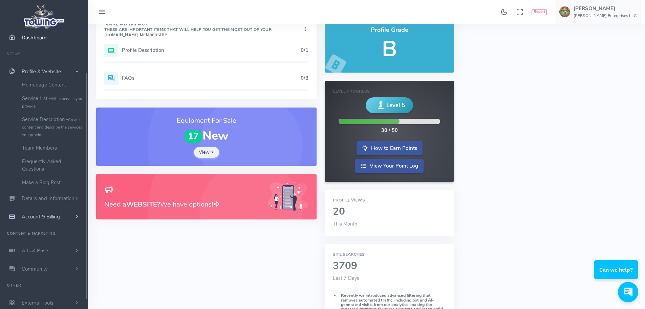
scroll to position [70, 0]
click at [56, 213] on span "Account & Billing" at bounding box center [41, 216] width 38 height 7
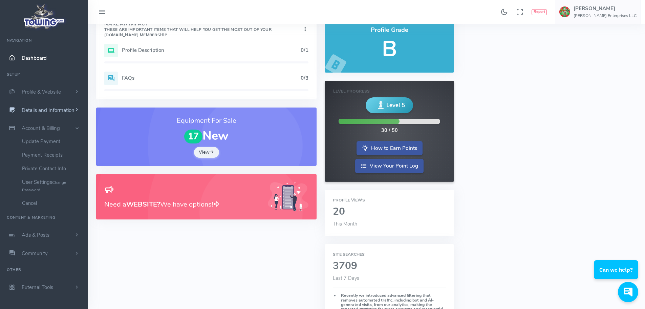
click at [55, 107] on span "Details and Information" at bounding box center [48, 110] width 53 height 7
click at [53, 155] on link "Company Information" at bounding box center [52, 151] width 71 height 14
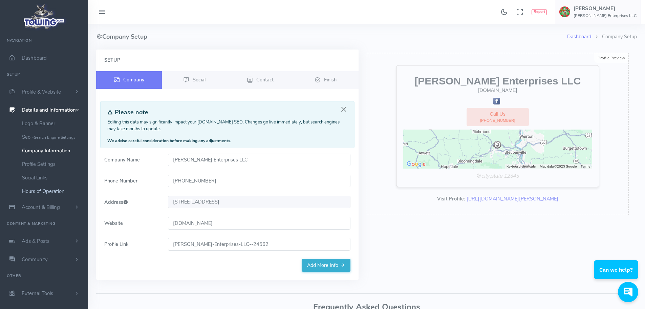
click at [43, 198] on link "Hours of Operation" at bounding box center [52, 191] width 71 height 14
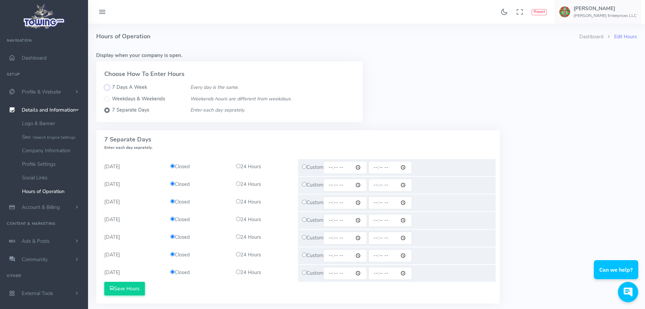
click at [110, 90] on input "7 Days A Week" at bounding box center [106, 87] width 5 height 5
radio input "true"
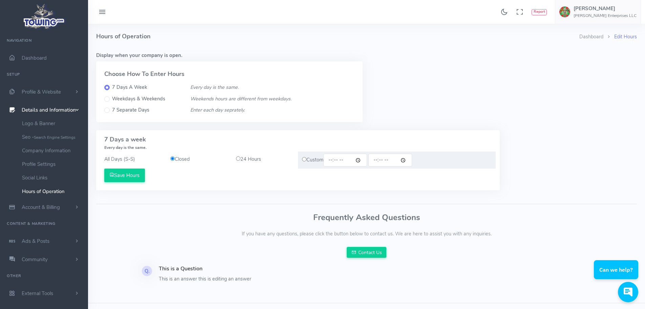
click at [240, 161] on input "radio" at bounding box center [238, 158] width 4 height 4
radio input "true"
click at [134, 182] on button "Save Hours" at bounding box center [124, 175] width 41 height 14
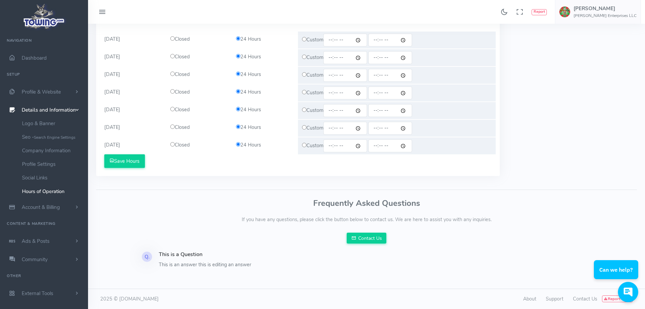
scroll to position [169, 0]
click at [142, 168] on button "Save Hours" at bounding box center [124, 161] width 41 height 14
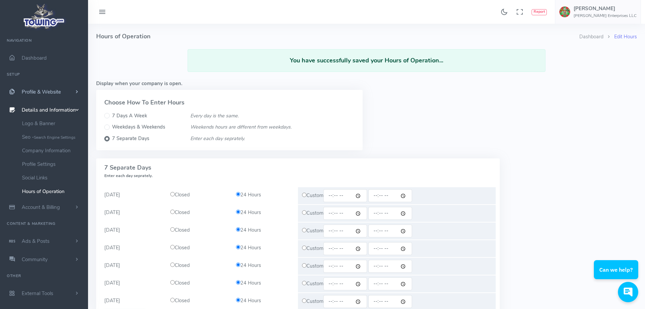
click at [55, 88] on span "Profile & Website" at bounding box center [41, 91] width 39 height 7
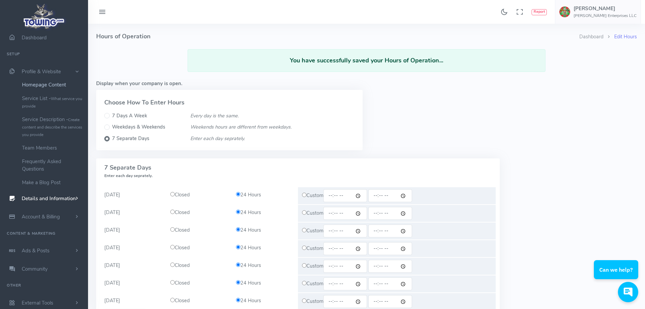
click at [67, 80] on link "Homepage Content" at bounding box center [52, 85] width 71 height 14
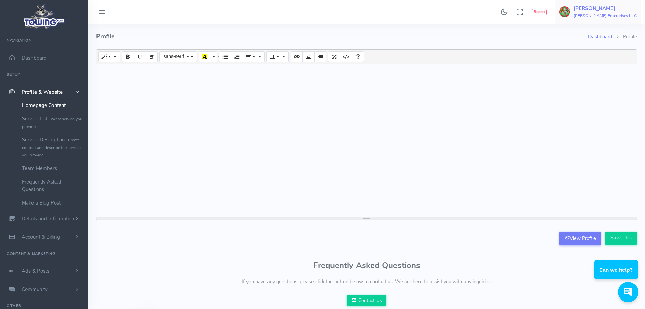
click at [591, 6] on h5 "[PERSON_NAME]" at bounding box center [605, 8] width 63 height 5
click at [501, 14] on icon "Theme Mode" at bounding box center [504, 11] width 7 height 11
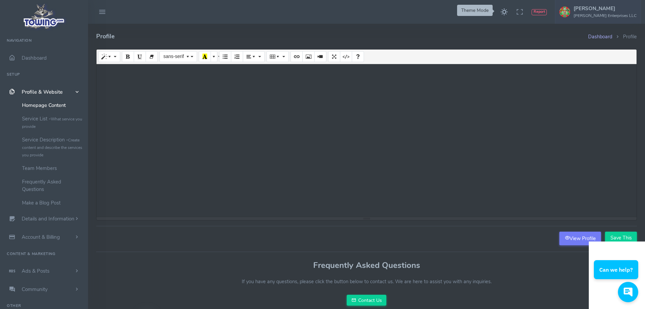
click at [501, 14] on icon "Theme Mode" at bounding box center [504, 11] width 7 height 11
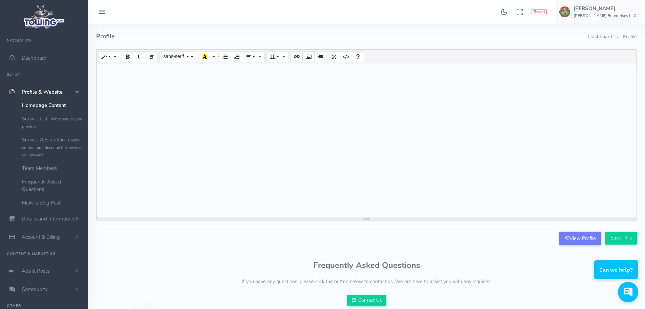
click at [517, 12] on icon at bounding box center [519, 11] width 7 height 11
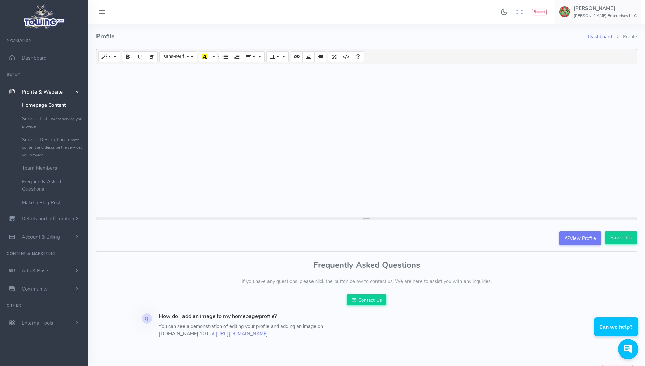
click at [517, 9] on icon at bounding box center [519, 11] width 7 height 11
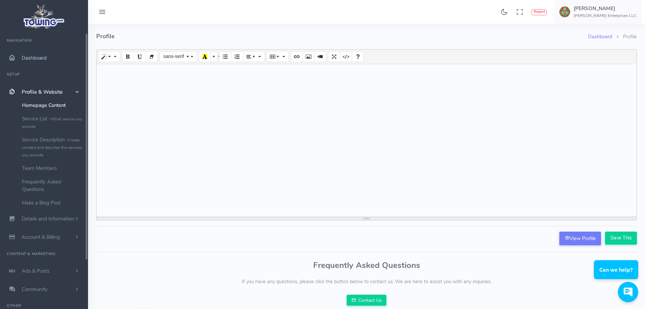
click at [33, 59] on span "Dashboard" at bounding box center [34, 58] width 25 height 7
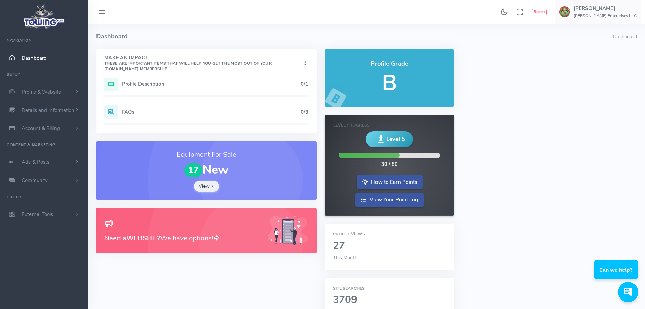
click at [171, 87] on h5 "Profile Description" at bounding box center [211, 83] width 179 height 5
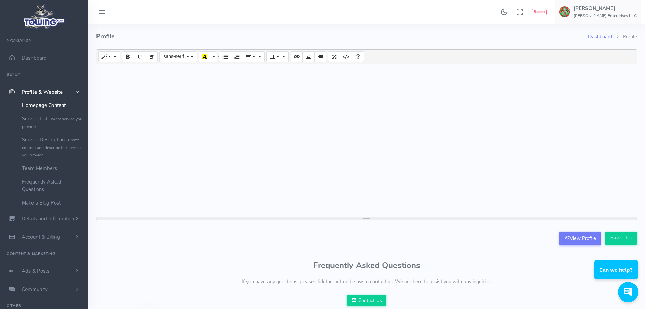
click at [148, 76] on div at bounding box center [367, 140] width 540 height 152
click at [615, 241] on html "Can we help?" at bounding box center [617, 241] width 56 height 0
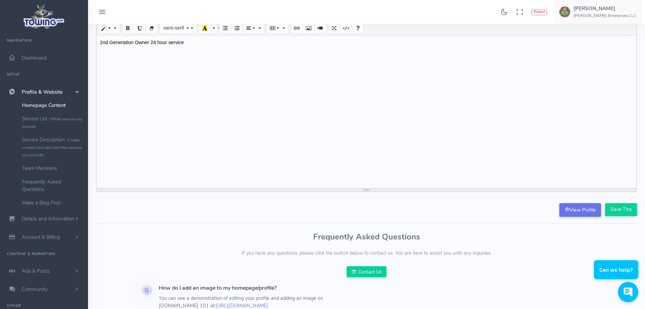
scroll to position [68, 0]
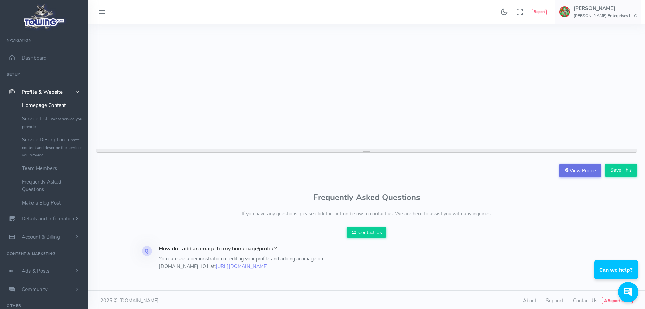
click at [563, 171] on link "View Profile" at bounding box center [581, 171] width 42 height 14
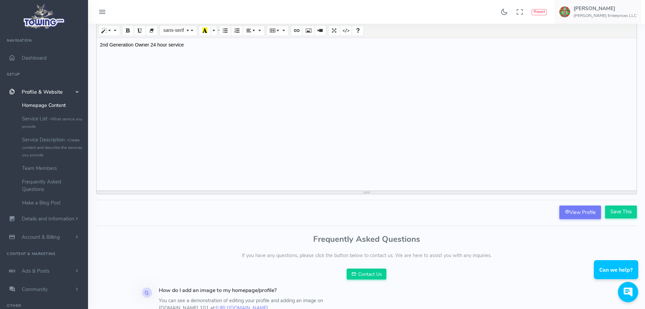
scroll to position [0, 0]
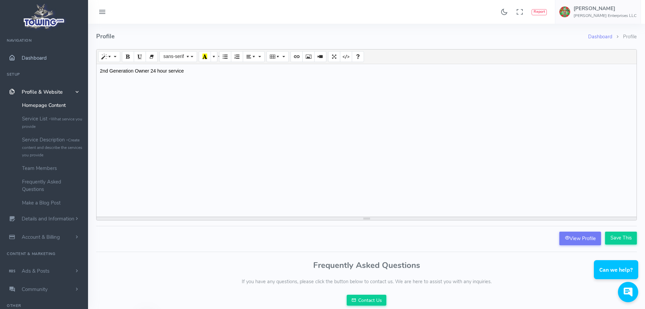
click at [34, 60] on span "Dashboard" at bounding box center [34, 58] width 25 height 7
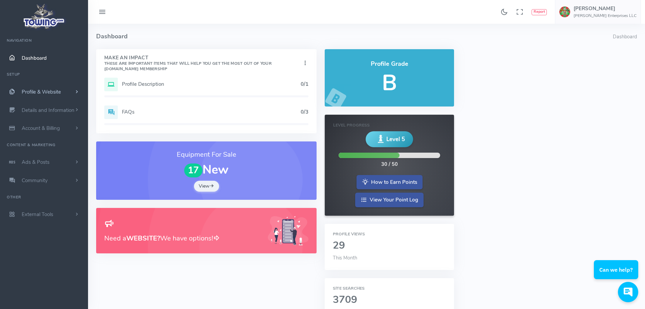
click at [44, 95] on span "Profile & Website" at bounding box center [41, 91] width 39 height 7
click at [43, 175] on link "Team Members" at bounding box center [52, 168] width 71 height 14
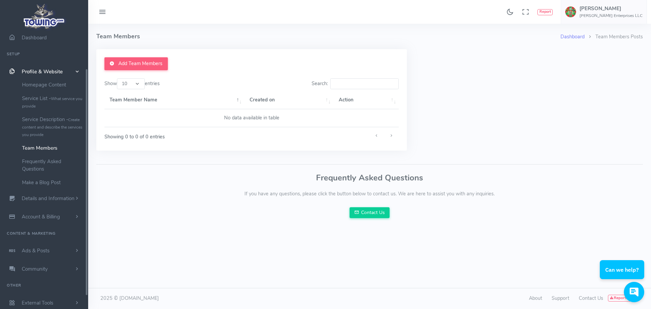
scroll to position [54, 0]
click at [144, 69] on link "Add Team Members" at bounding box center [135, 63] width 63 height 13
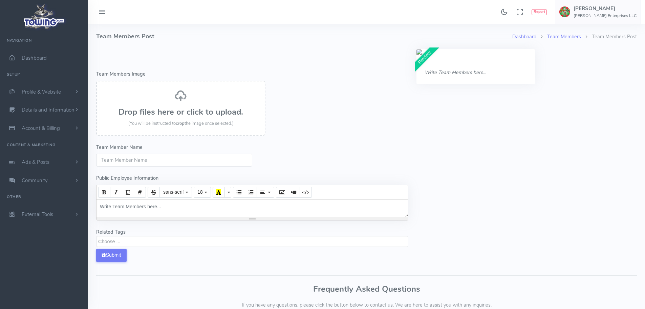
select select
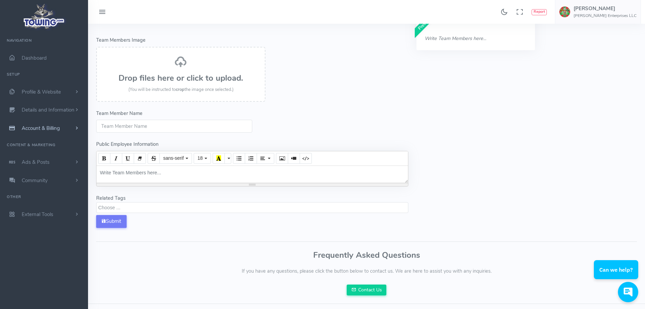
click at [80, 135] on link "Account & Billing" at bounding box center [44, 128] width 88 height 18
click at [41, 114] on span "Details and Information" at bounding box center [48, 110] width 53 height 7
click at [54, 140] on small "Search Engine Settings" at bounding box center [55, 137] width 42 height 5
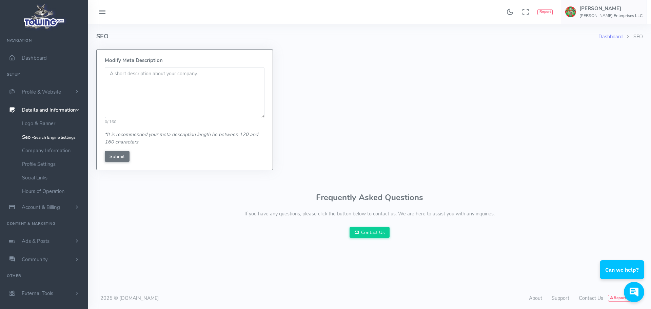
click at [143, 85] on textarea at bounding box center [185, 92] width 160 height 51
click at [119, 79] on textarea "Towing Transportation Auto and Truck Repair" at bounding box center [185, 92] width 160 height 51
click at [164, 79] on textarea "24 hour Towing Transportation Auto and Truck Repair" at bounding box center [185, 92] width 160 height 51
click at [206, 79] on textarea "24 hour Towing, Transportation Auto and Truck Repair" at bounding box center [185, 92] width 160 height 51
click at [154, 89] on textarea "24 hour Towing, Transportation, Auto and Truck Repair" at bounding box center [185, 92] width 160 height 51
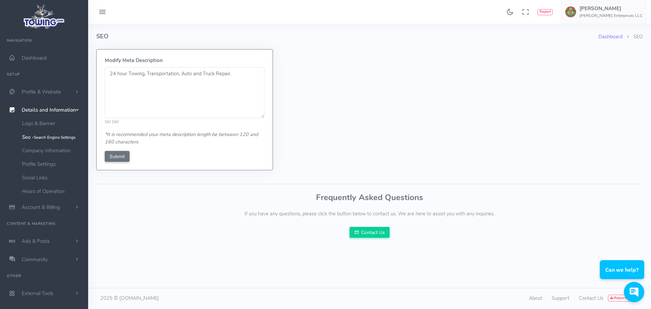
click at [165, 79] on textarea "24 hour Towing, Transportation, Auto and Truck Repair." at bounding box center [185, 92] width 160 height 51
click at [185, 92] on textarea "24 hour Towing, Flatbed Transportation, Auto and Truck Repair." at bounding box center [185, 92] width 160 height 51
type textarea "24 hour Towing, Flatbed Transportation, Auto and Truck Repair. Fuel, Lock outs,…"
click at [121, 162] on input "Submit" at bounding box center [117, 156] width 25 height 11
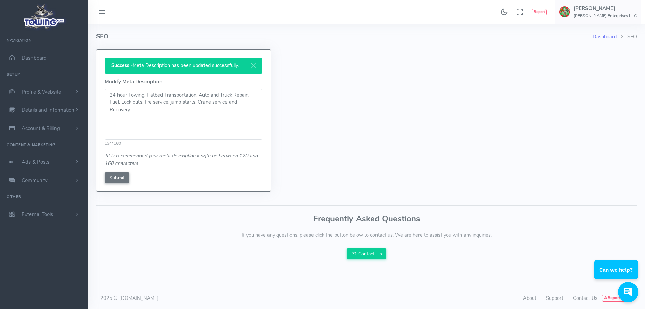
scroll to position [28, 0]
click at [46, 61] on span "Dashboard" at bounding box center [34, 58] width 25 height 7
click at [602, 38] on link "Dashboard" at bounding box center [605, 36] width 24 height 7
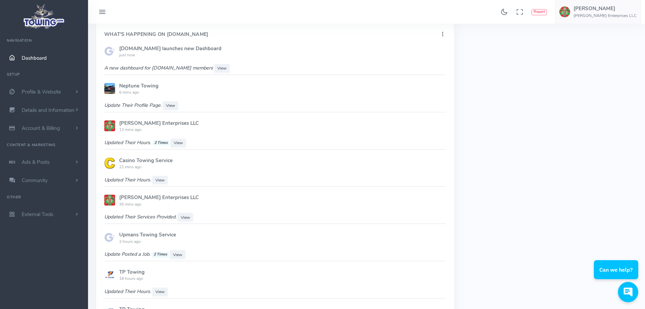
scroll to position [440, 0]
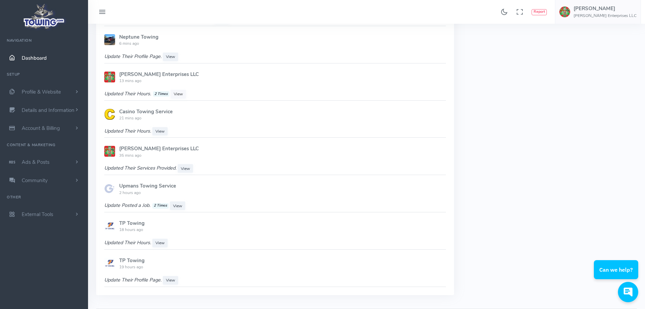
click at [183, 97] on span "View" at bounding box center [178, 93] width 9 height 5
